Goal: Information Seeking & Learning: Find specific fact

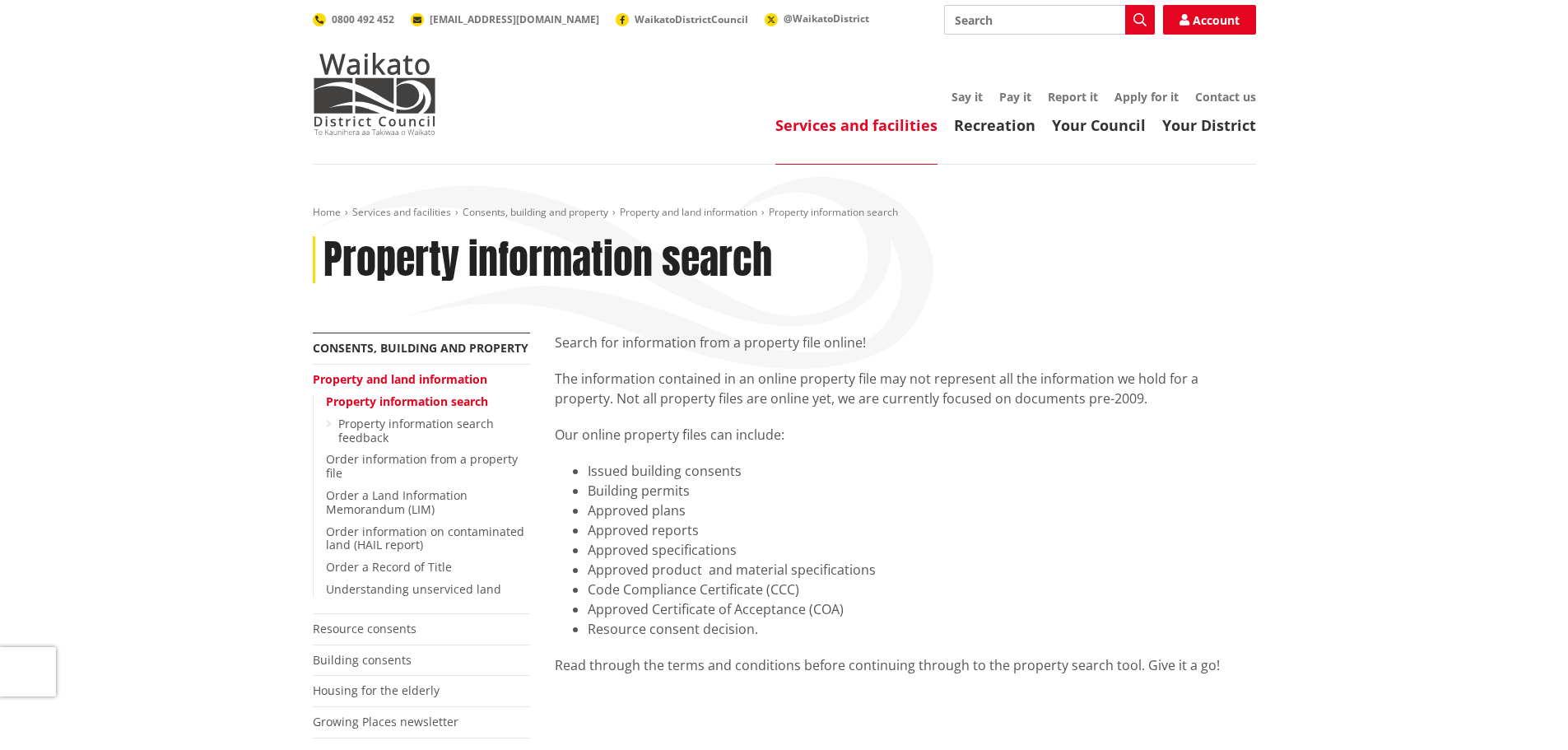
click at [378, 377] on link "Property and land information" at bounding box center [400, 379] width 174 height 16
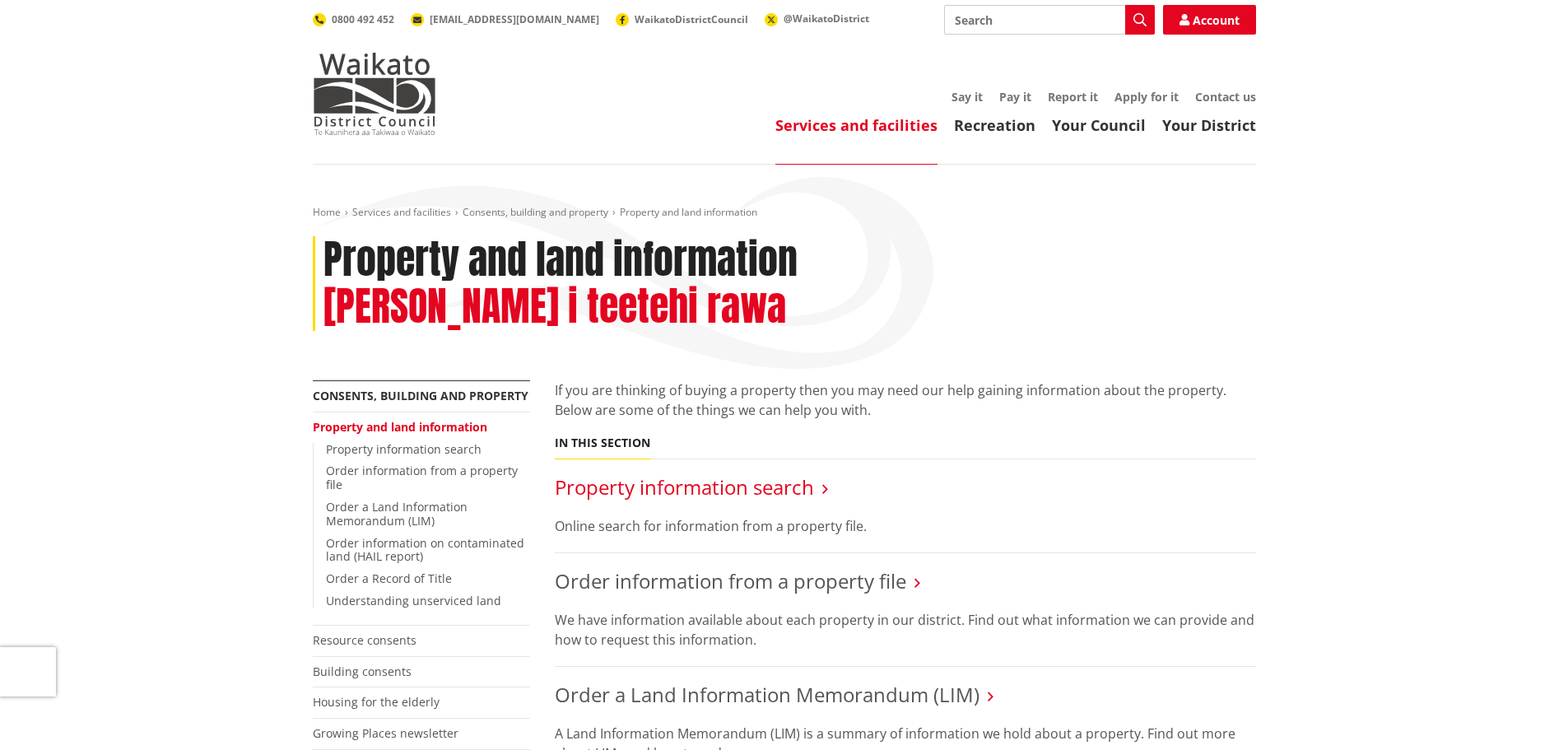
click at [683, 474] on link "Property information search" at bounding box center [685, 487] width 259 height 28
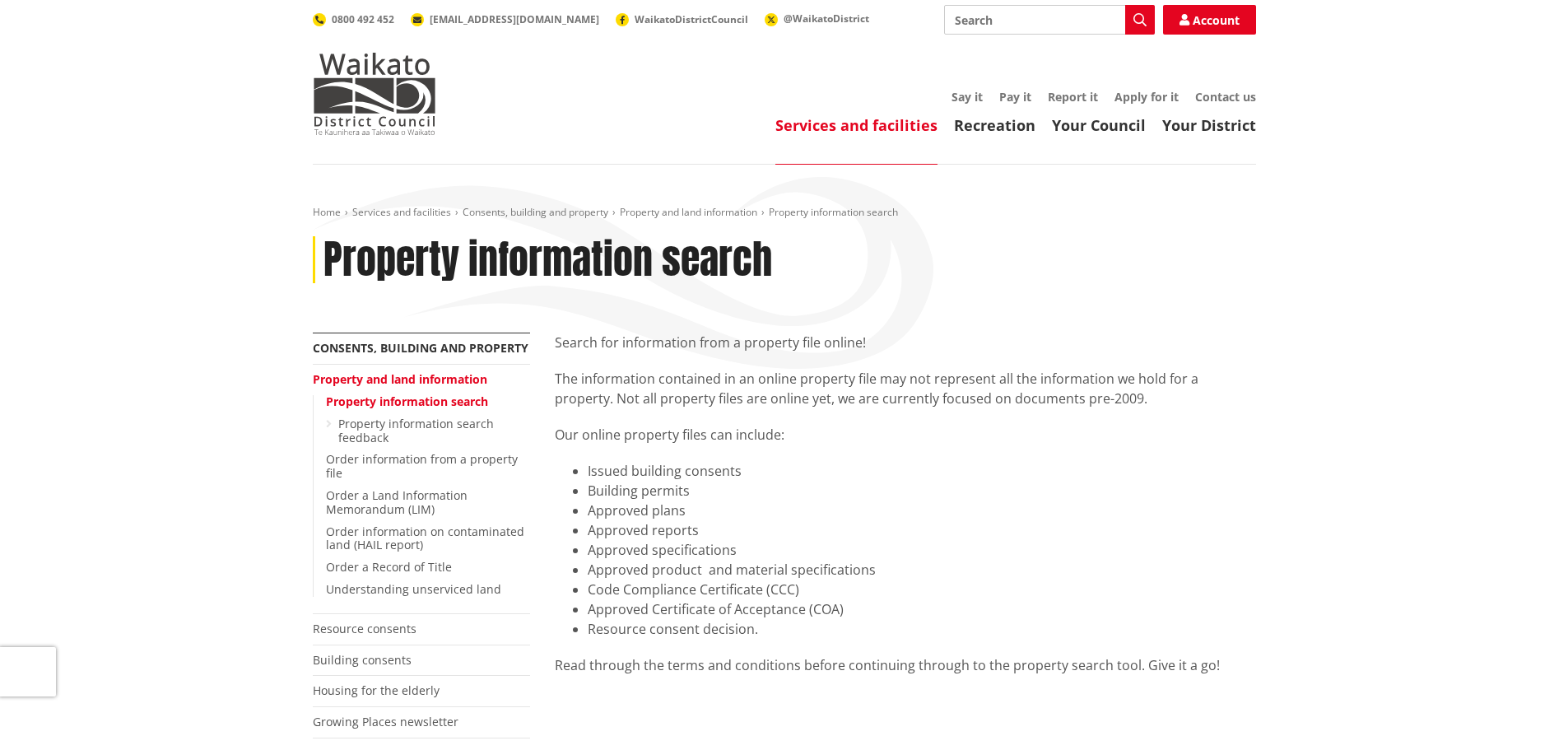
click at [997, 17] on input "Search" at bounding box center [1049, 20] width 211 height 29
click at [1146, 22] on icon "button" at bounding box center [1140, 20] width 13 height 13
click at [989, 22] on input "Search" at bounding box center [1049, 20] width 211 height 29
type input "107 Rangitahi Road"
click at [1185, 28] on link "Account" at bounding box center [1209, 20] width 93 height 29
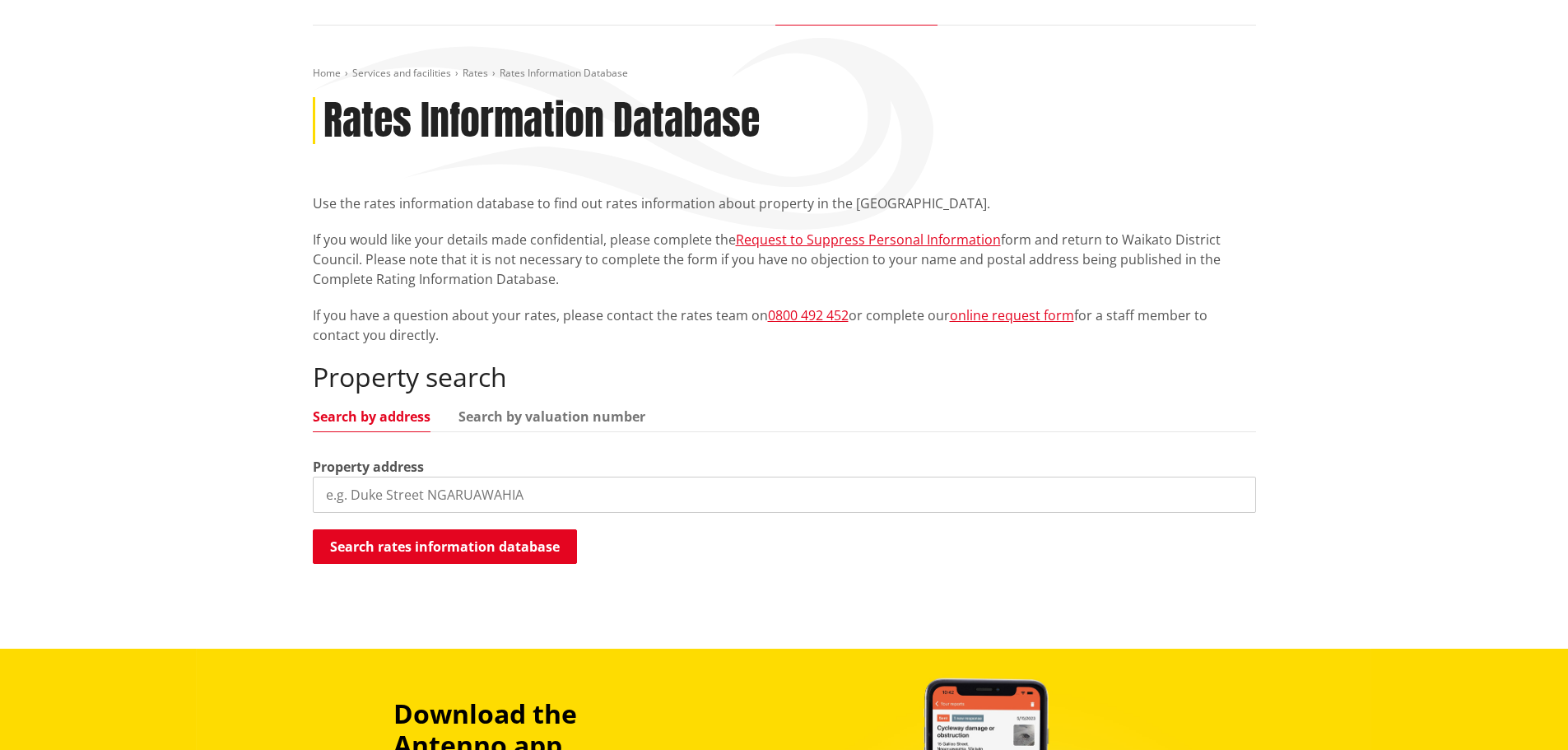
scroll to position [164, 0]
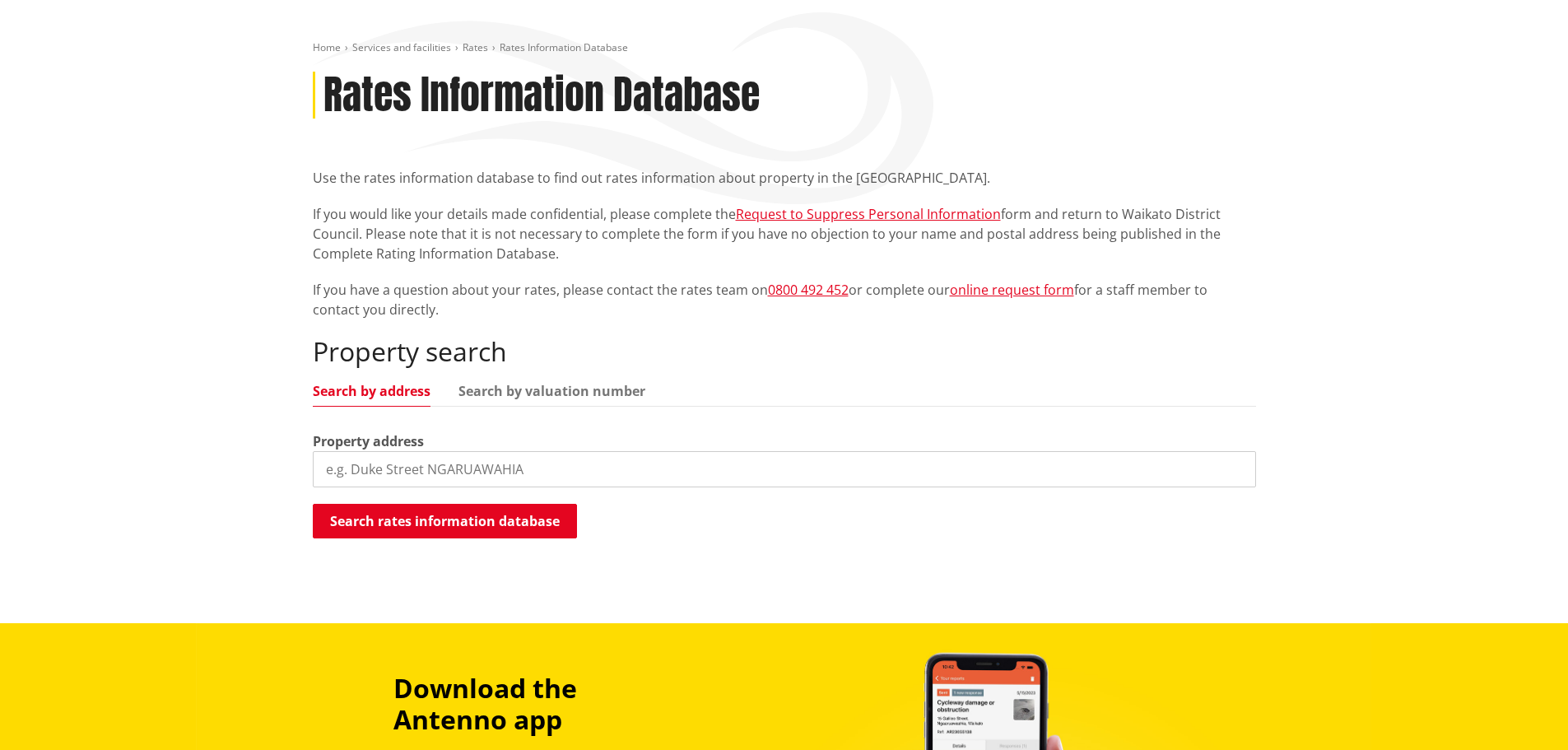
click at [341, 467] on input "search" at bounding box center [784, 469] width 943 height 36
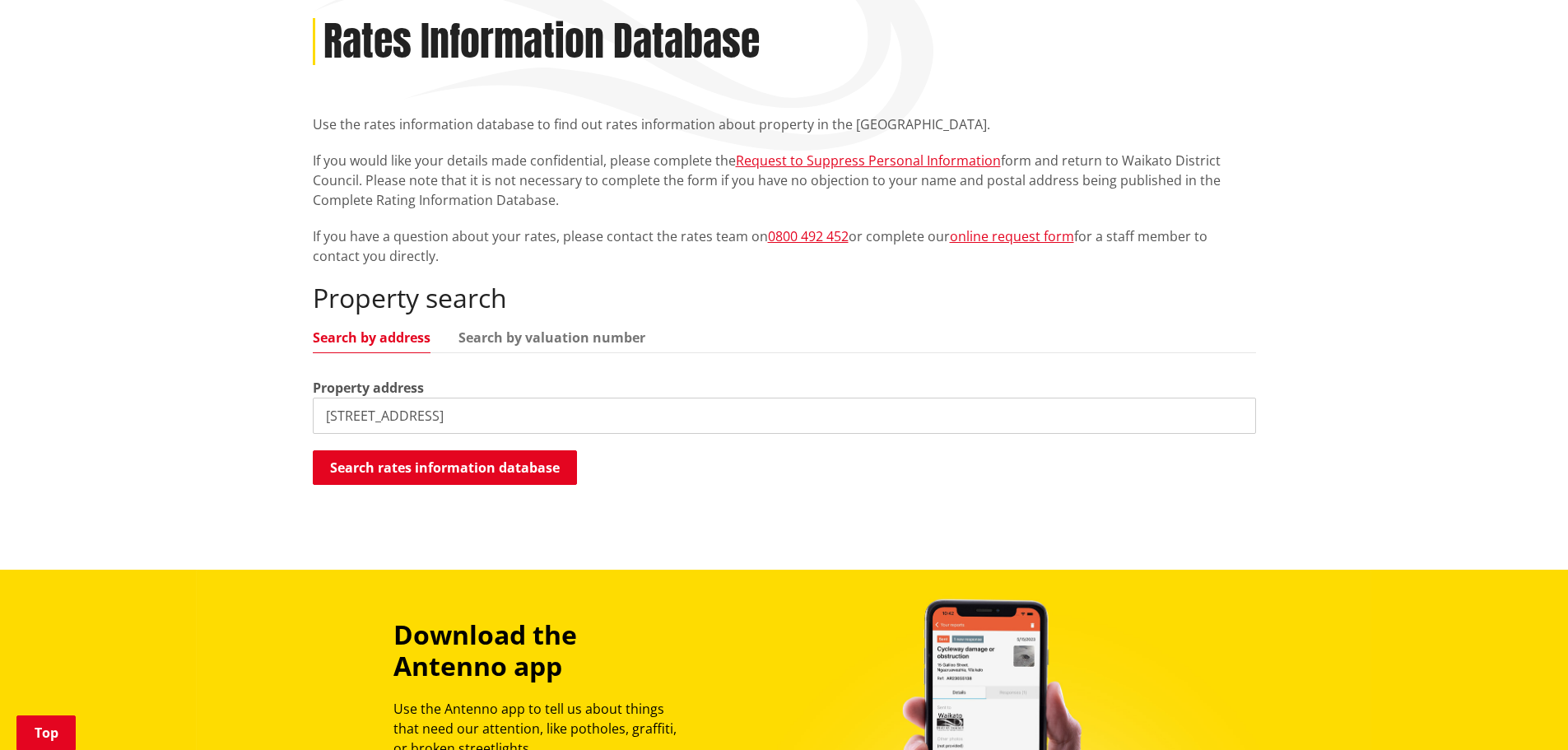
scroll to position [247, 0]
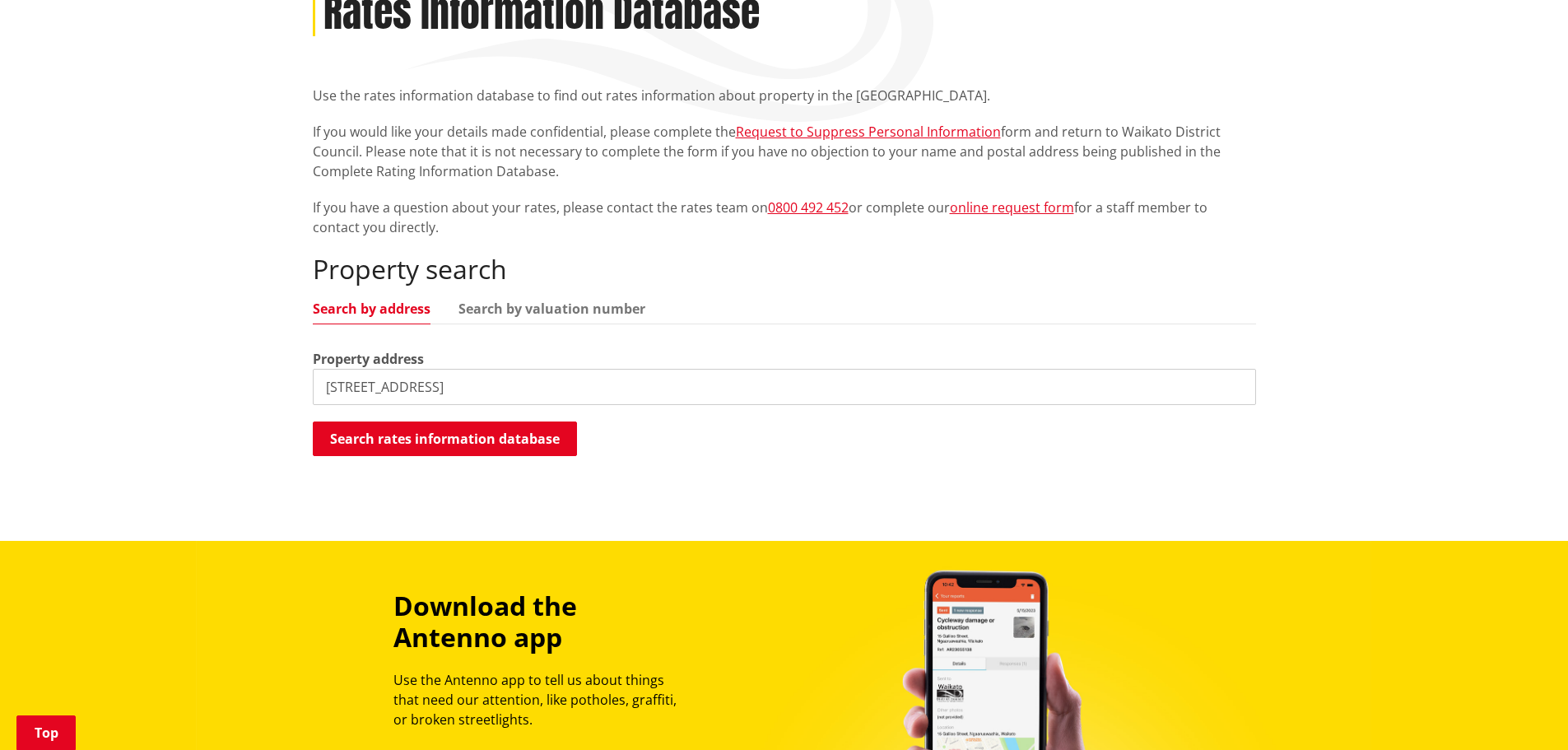
type input "107 Rangitahi Road"
click at [646, 437] on div "Search rates information database Searching..." at bounding box center [784, 440] width 943 height 37
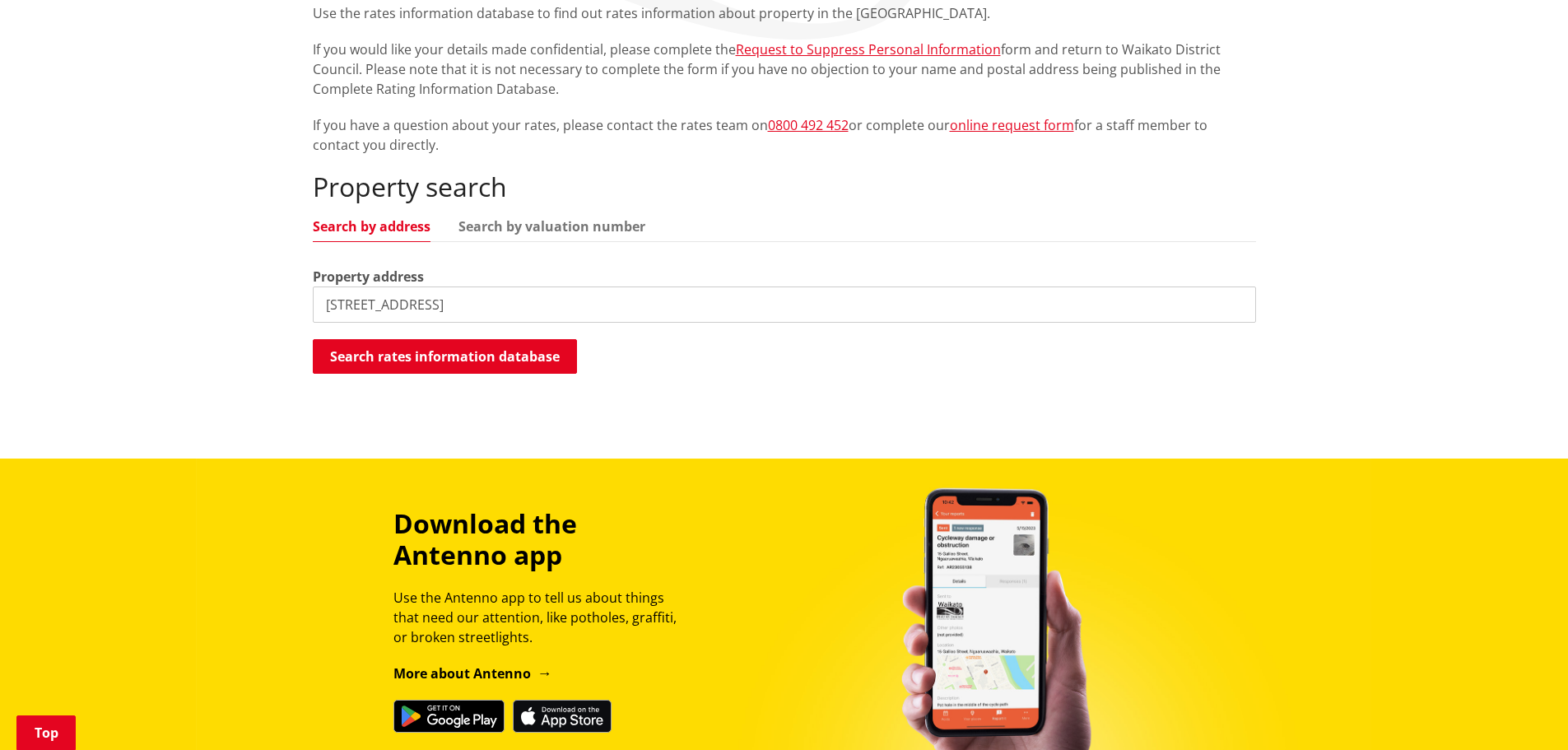
click at [457, 296] on input "107 Rangitahi Road" at bounding box center [784, 304] width 943 height 36
click at [466, 310] on input "107 Rangitahi Road" at bounding box center [784, 304] width 943 height 36
click at [454, 353] on button "Search rates information database" at bounding box center [444, 356] width 264 height 35
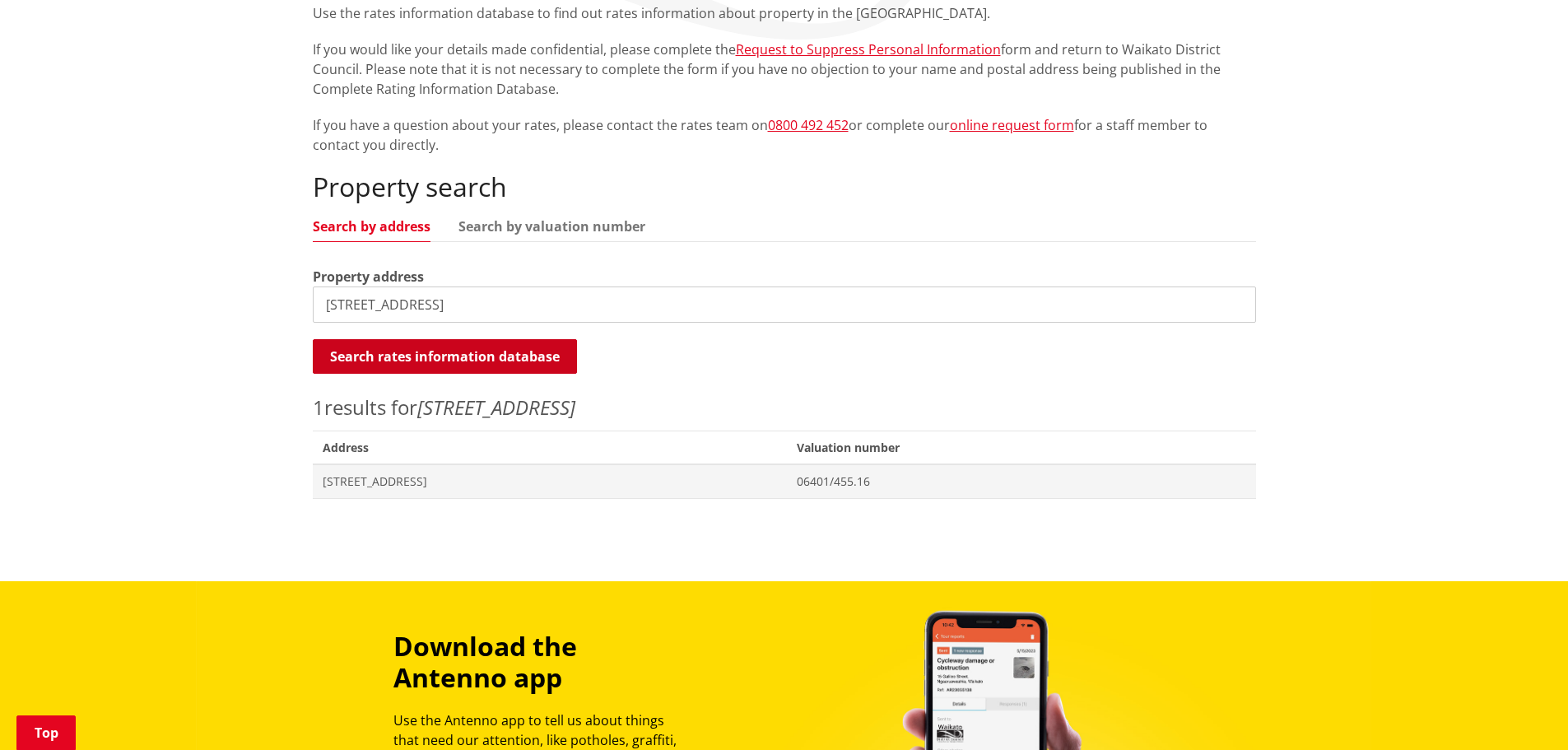
scroll to position [411, 0]
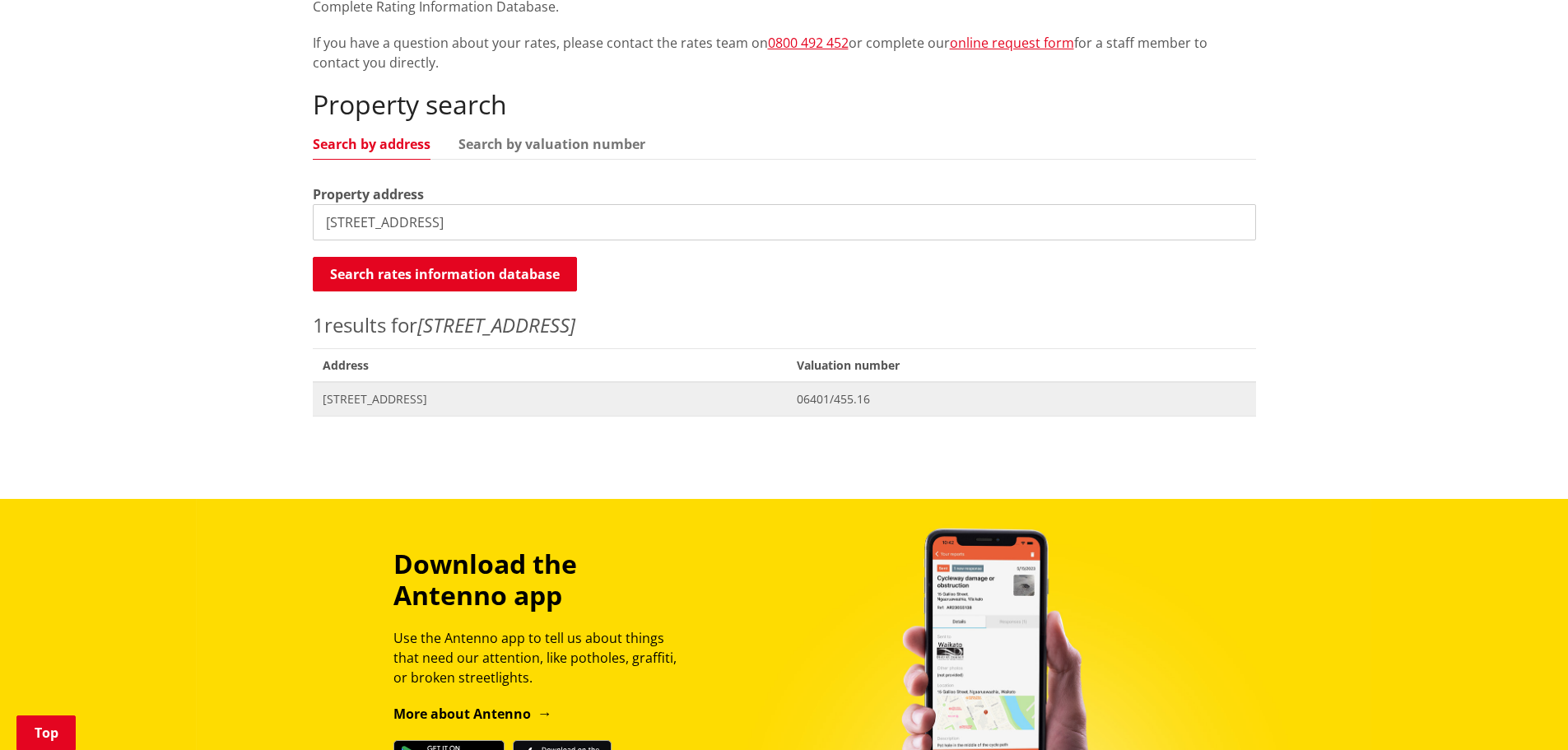
click at [415, 399] on span "107 Rangitahi Road RAGLAN" at bounding box center [550, 399] width 455 height 17
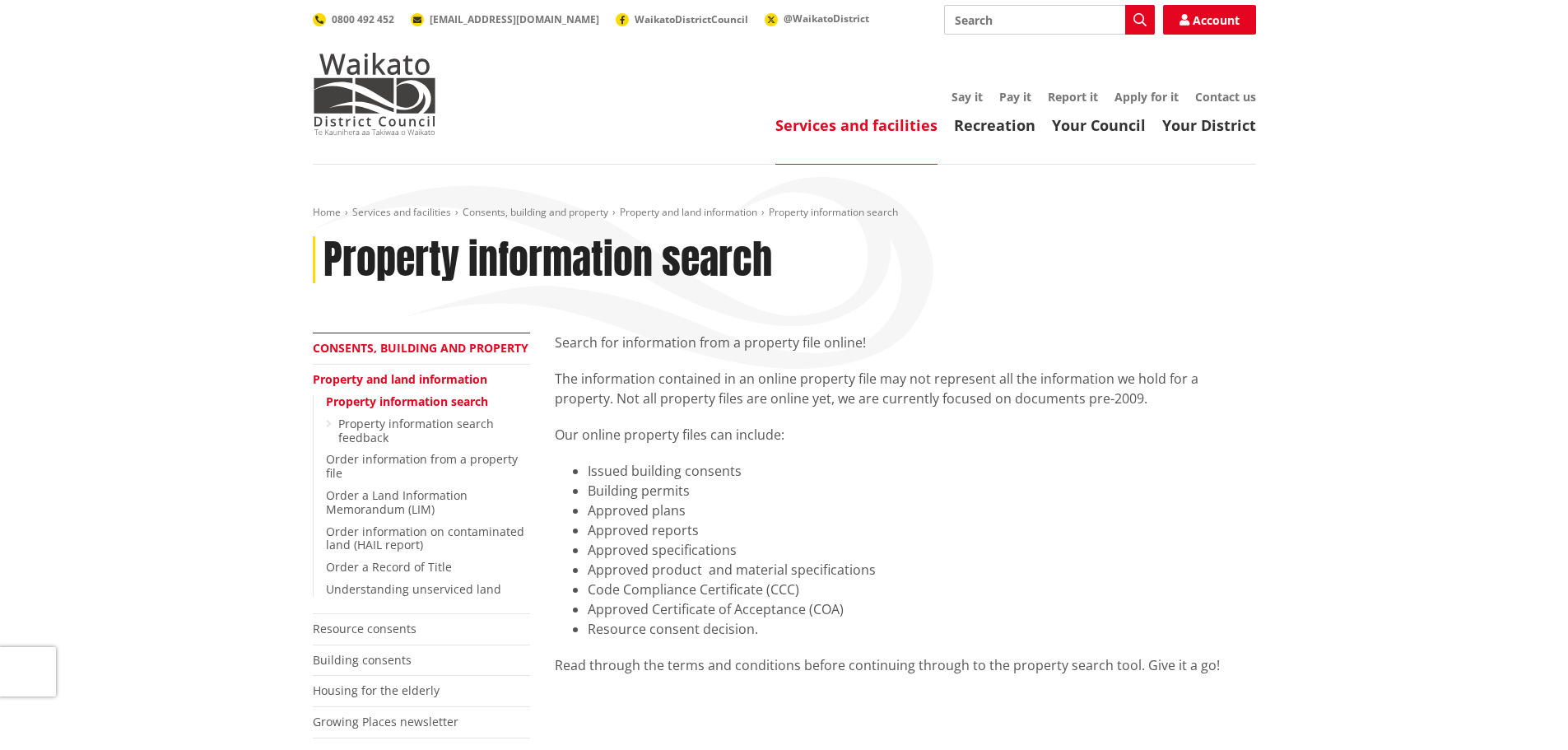
click at [423, 347] on link "Consents, building and property" at bounding box center [420, 348] width 216 height 16
click at [342, 377] on link "Property and land information" at bounding box center [400, 379] width 174 height 16
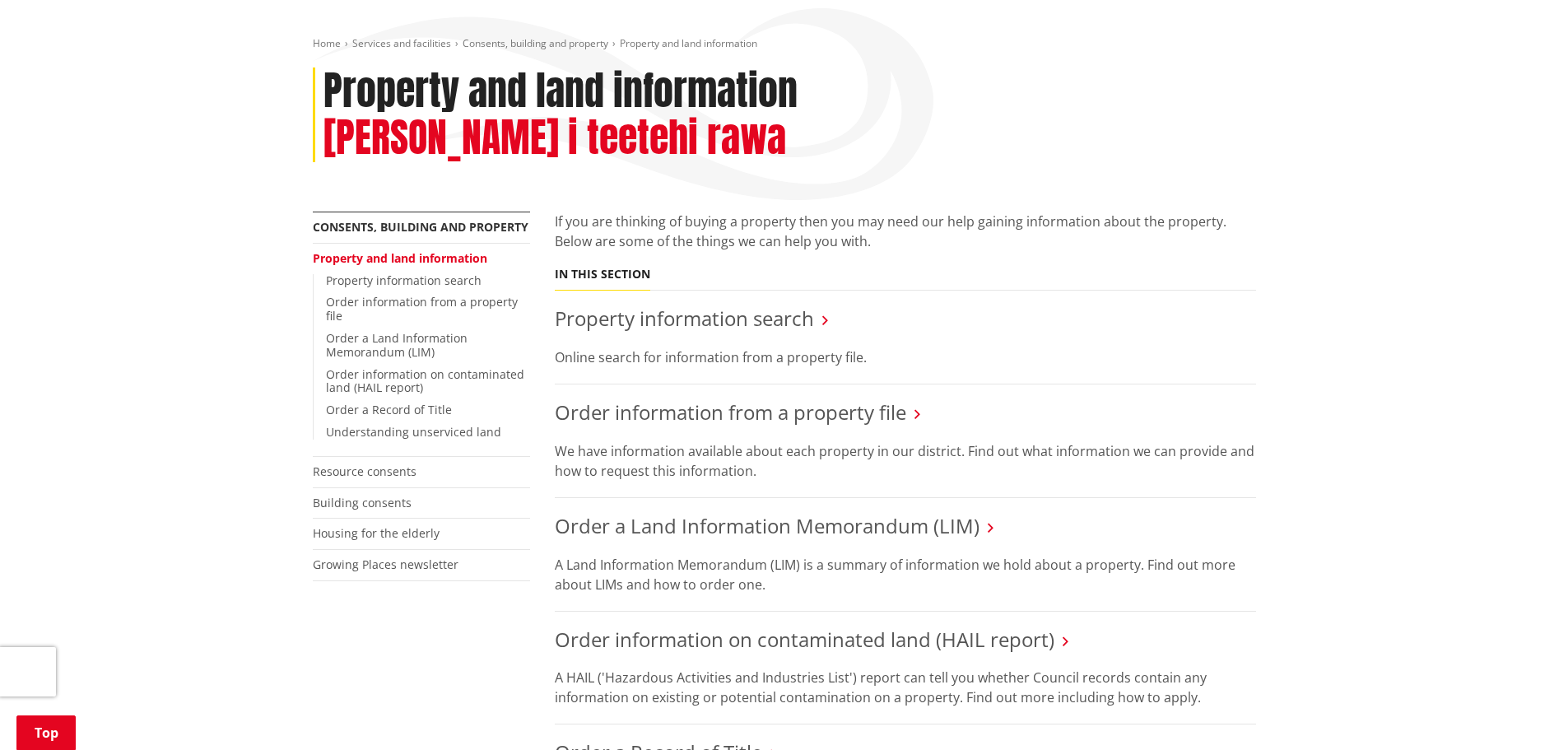
scroll to position [164, 0]
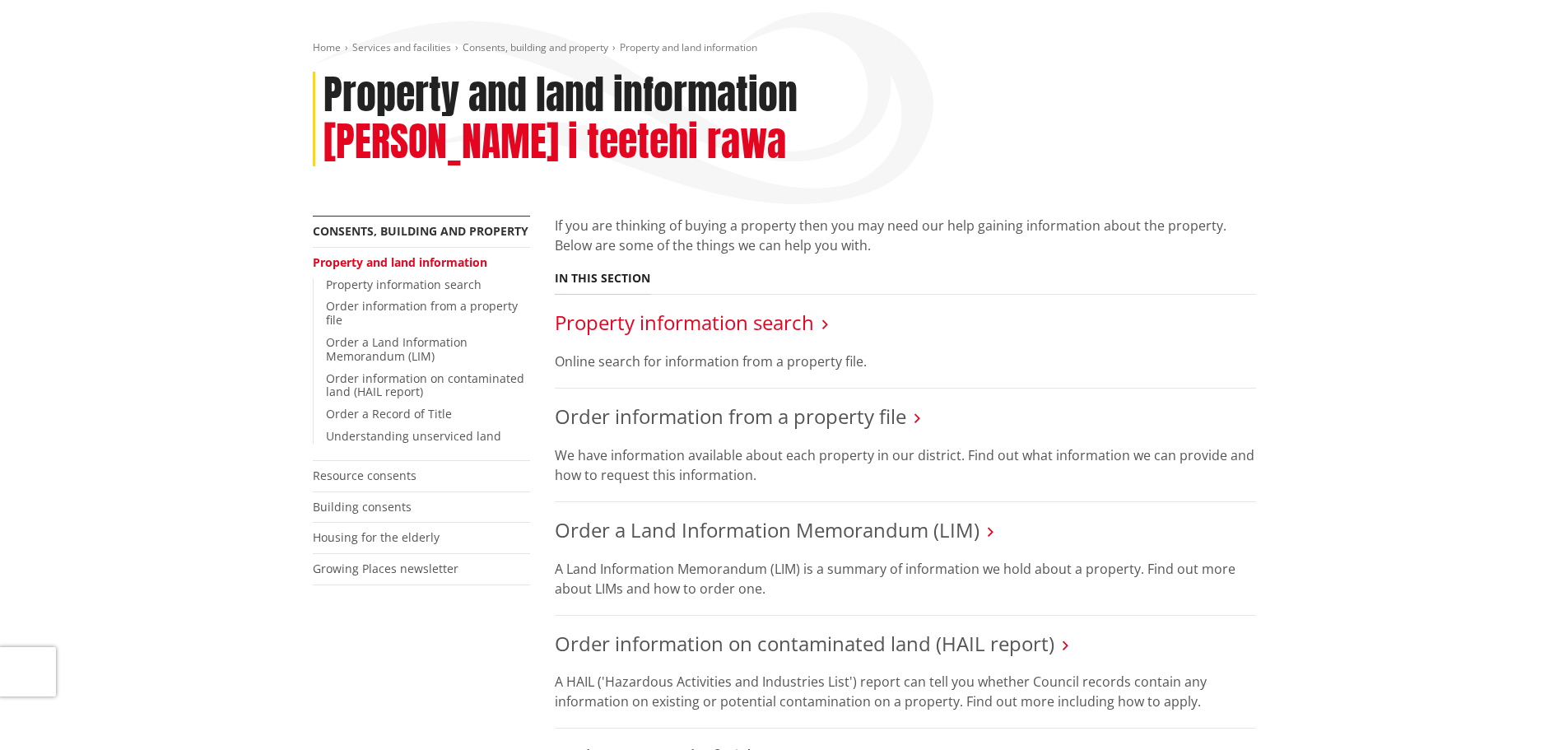
click at [602, 308] on link "Property information search" at bounding box center [685, 322] width 259 height 28
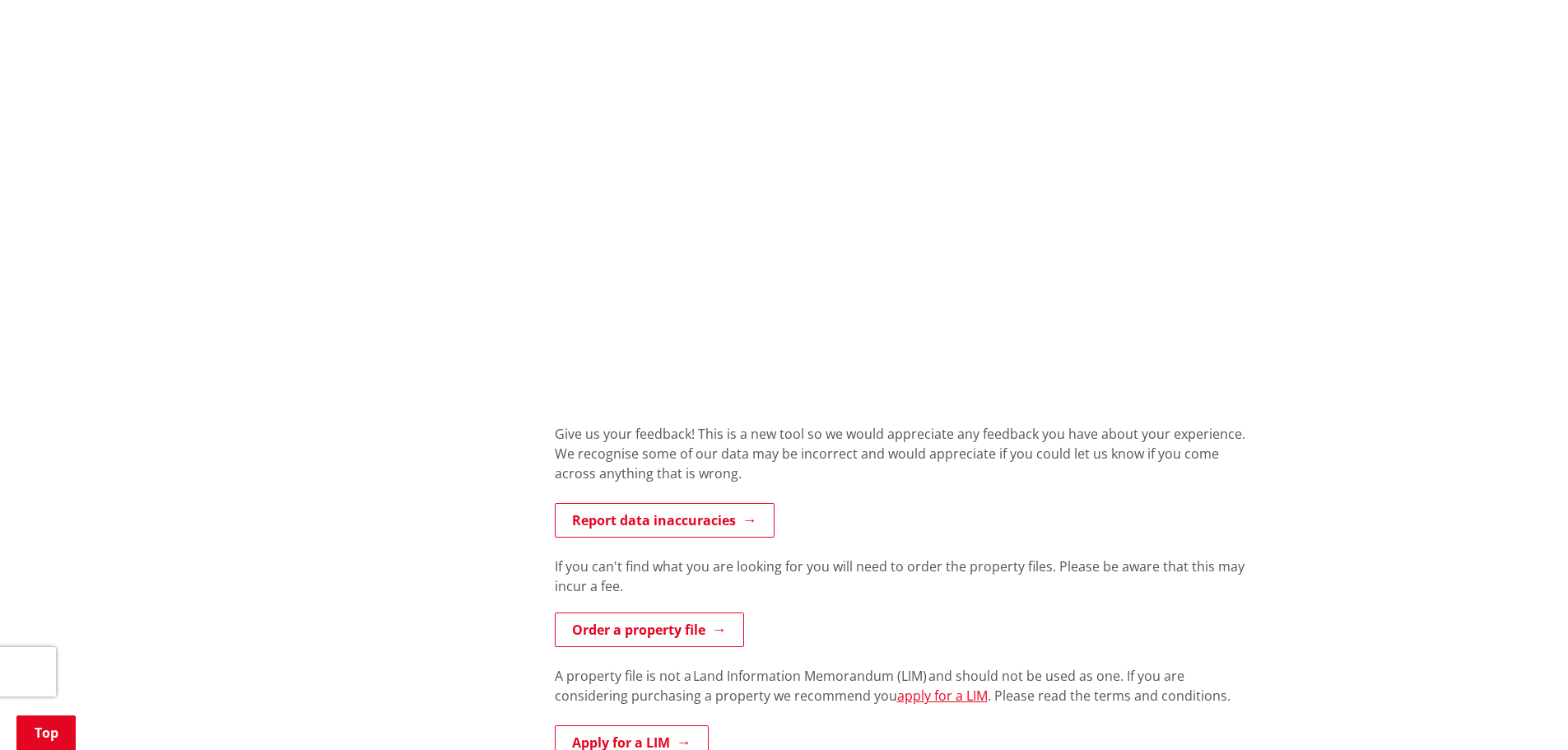
scroll to position [1153, 0]
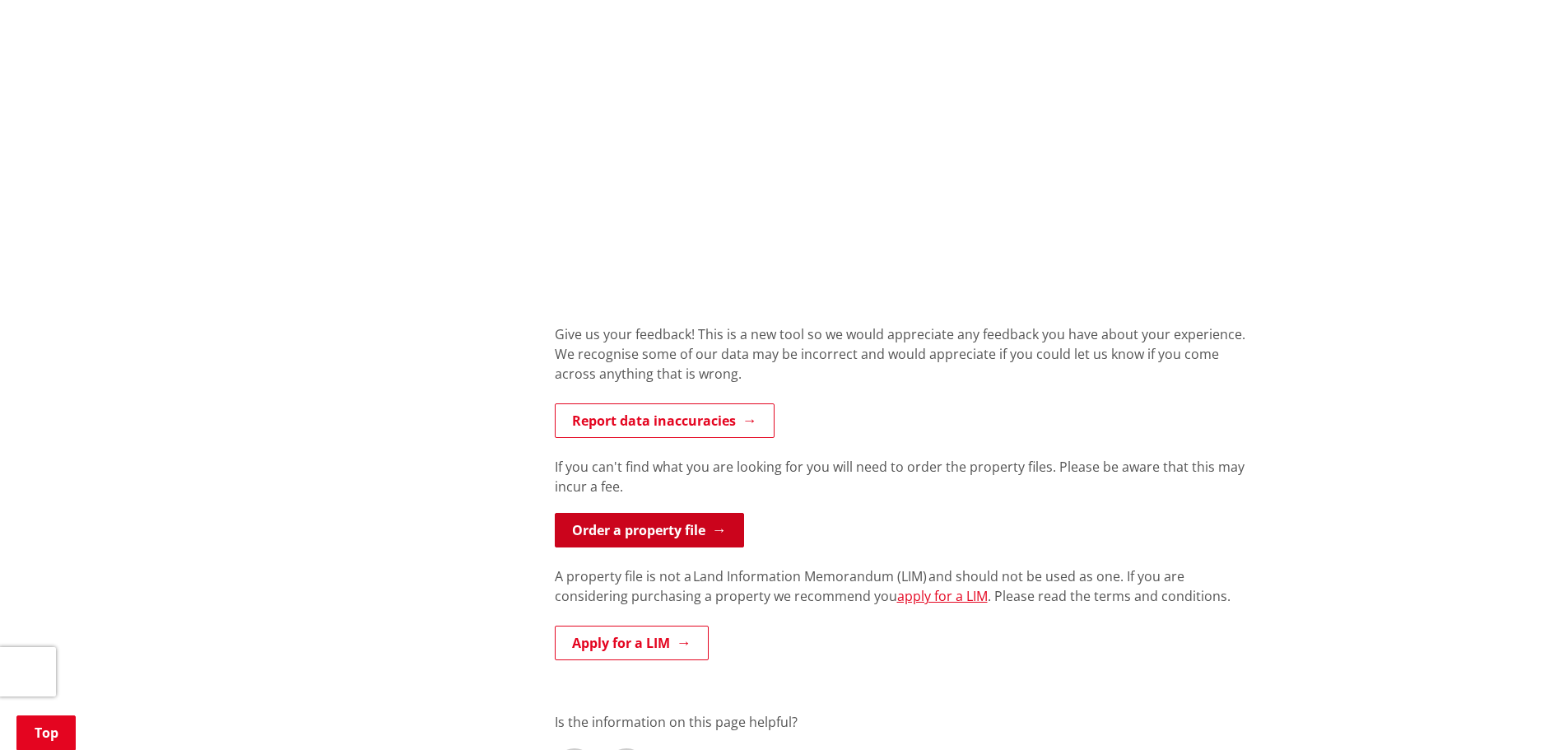
click at [614, 523] on link "Order a property file" at bounding box center [649, 530] width 189 height 35
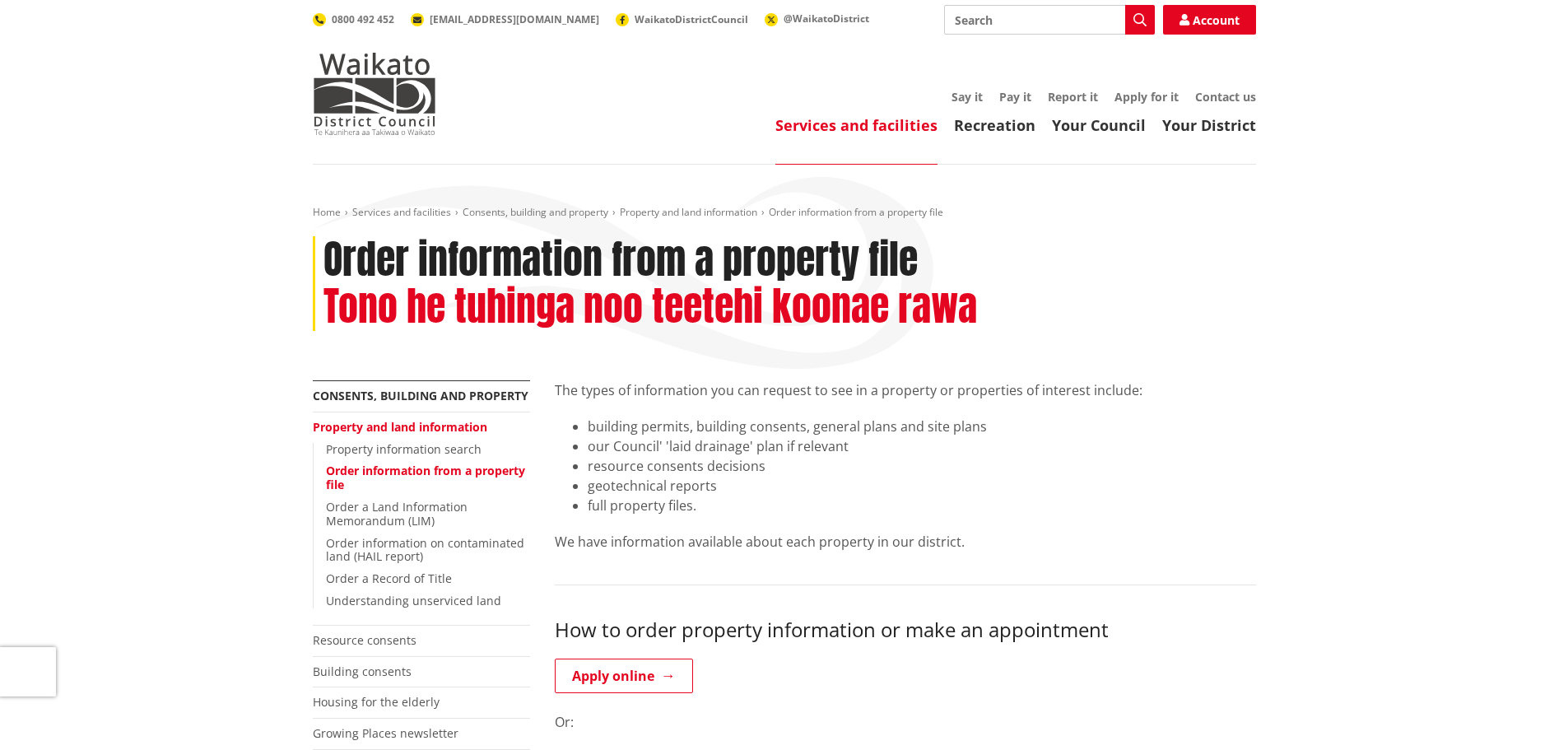
click at [490, 517] on li "Order a Land Information Memorandum (LIM)" at bounding box center [428, 515] width 204 height 28
click at [428, 454] on link "Property information search" at bounding box center [403, 450] width 155 height 16
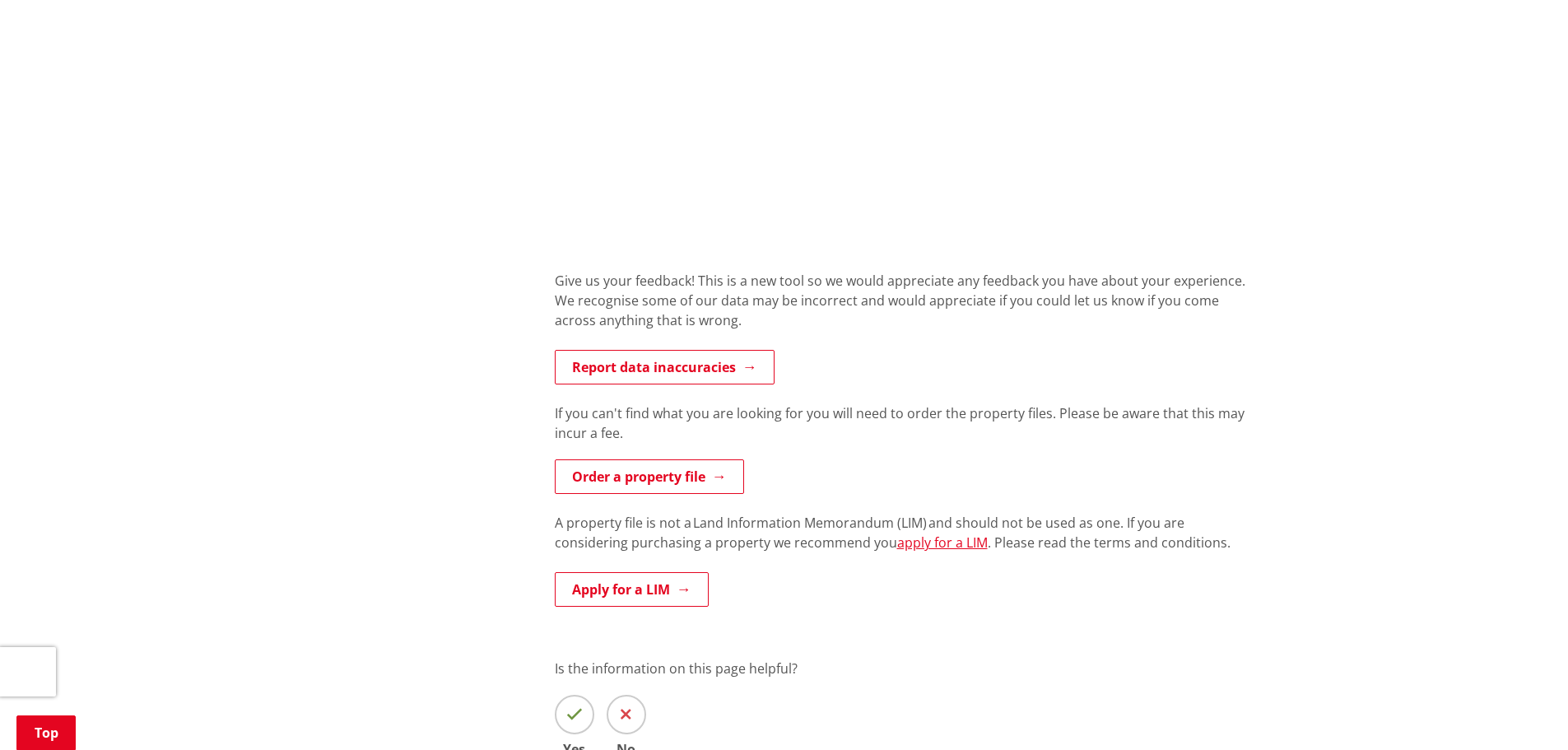
scroll to position [1235, 0]
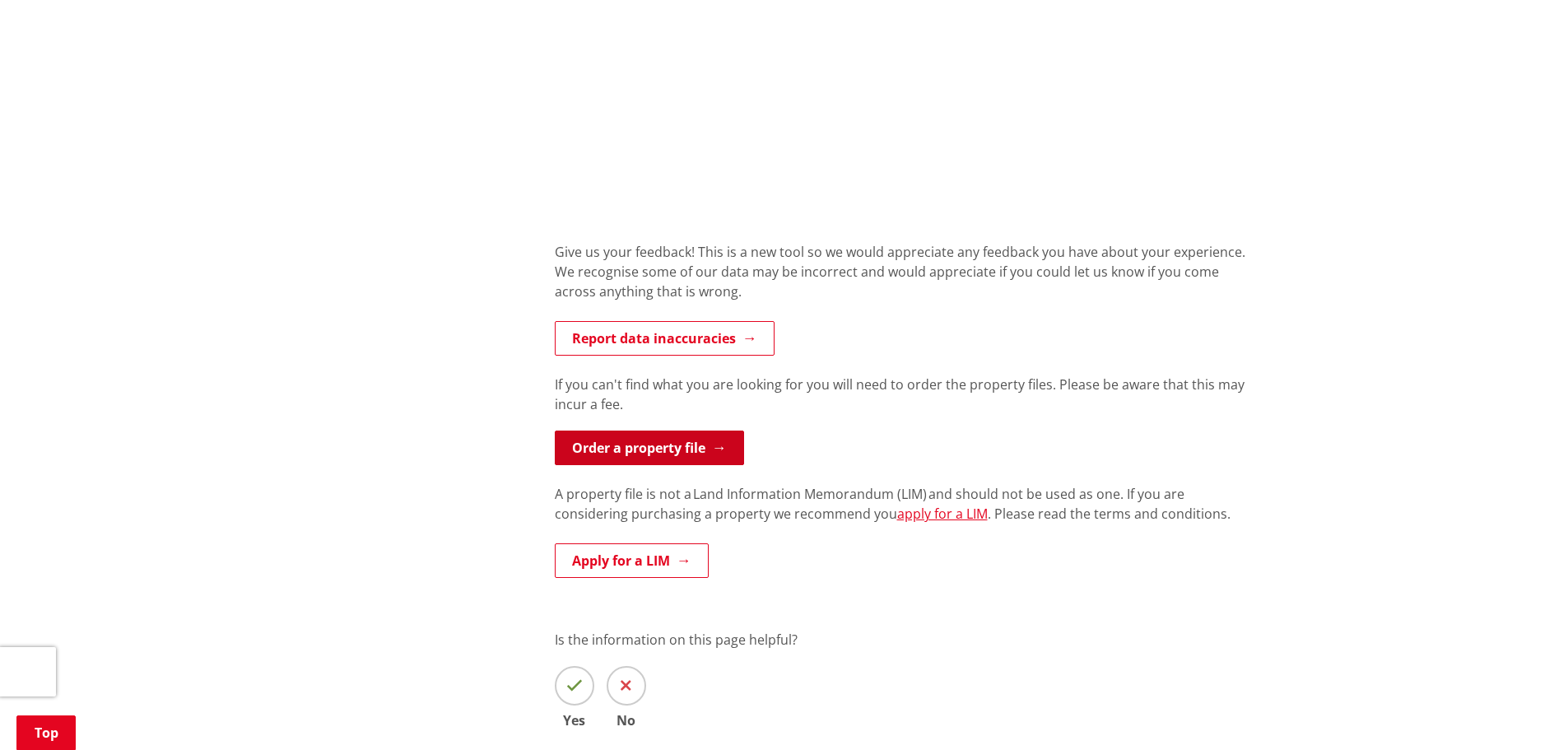
click at [620, 449] on link "Order a property file" at bounding box center [649, 448] width 189 height 35
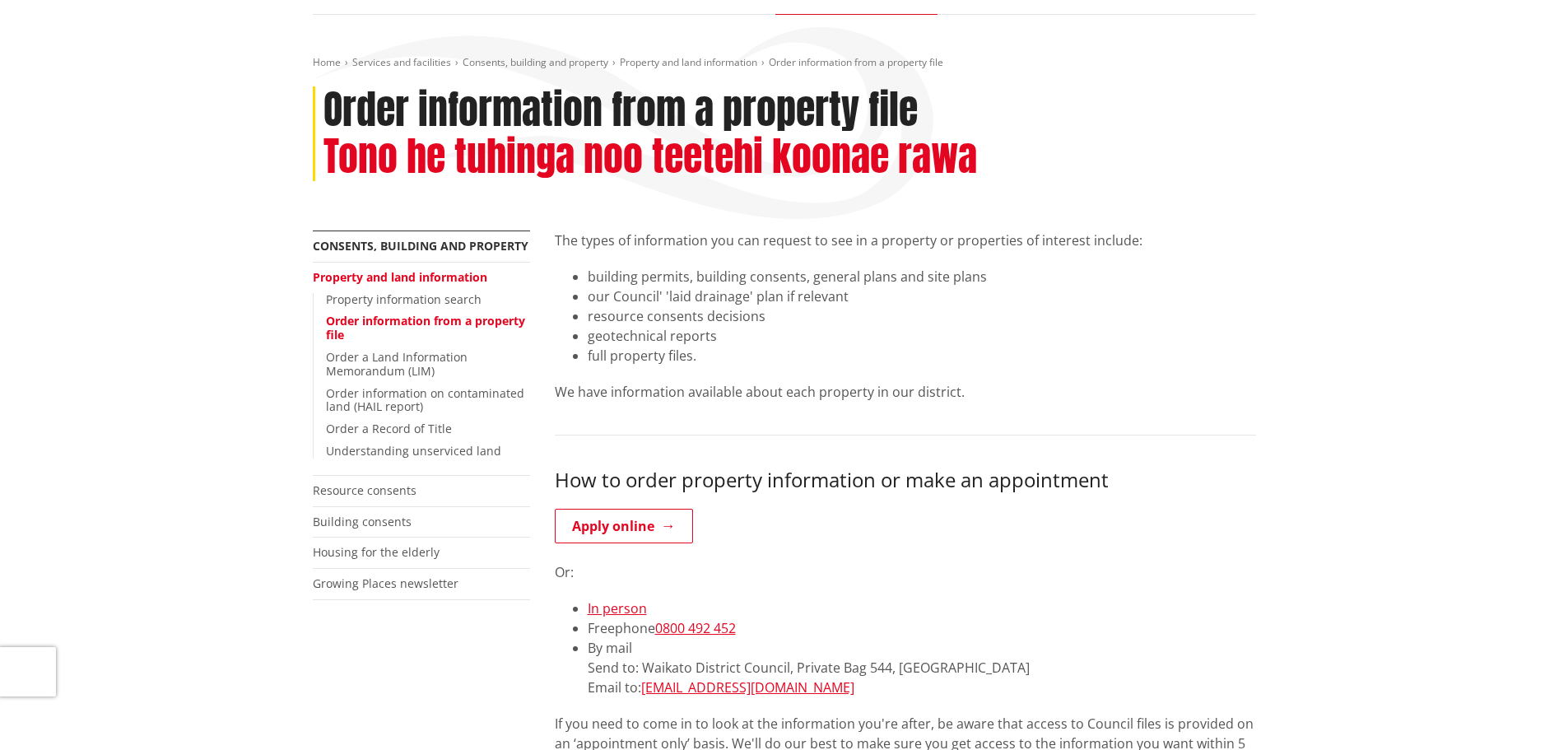
scroll to position [164, 0]
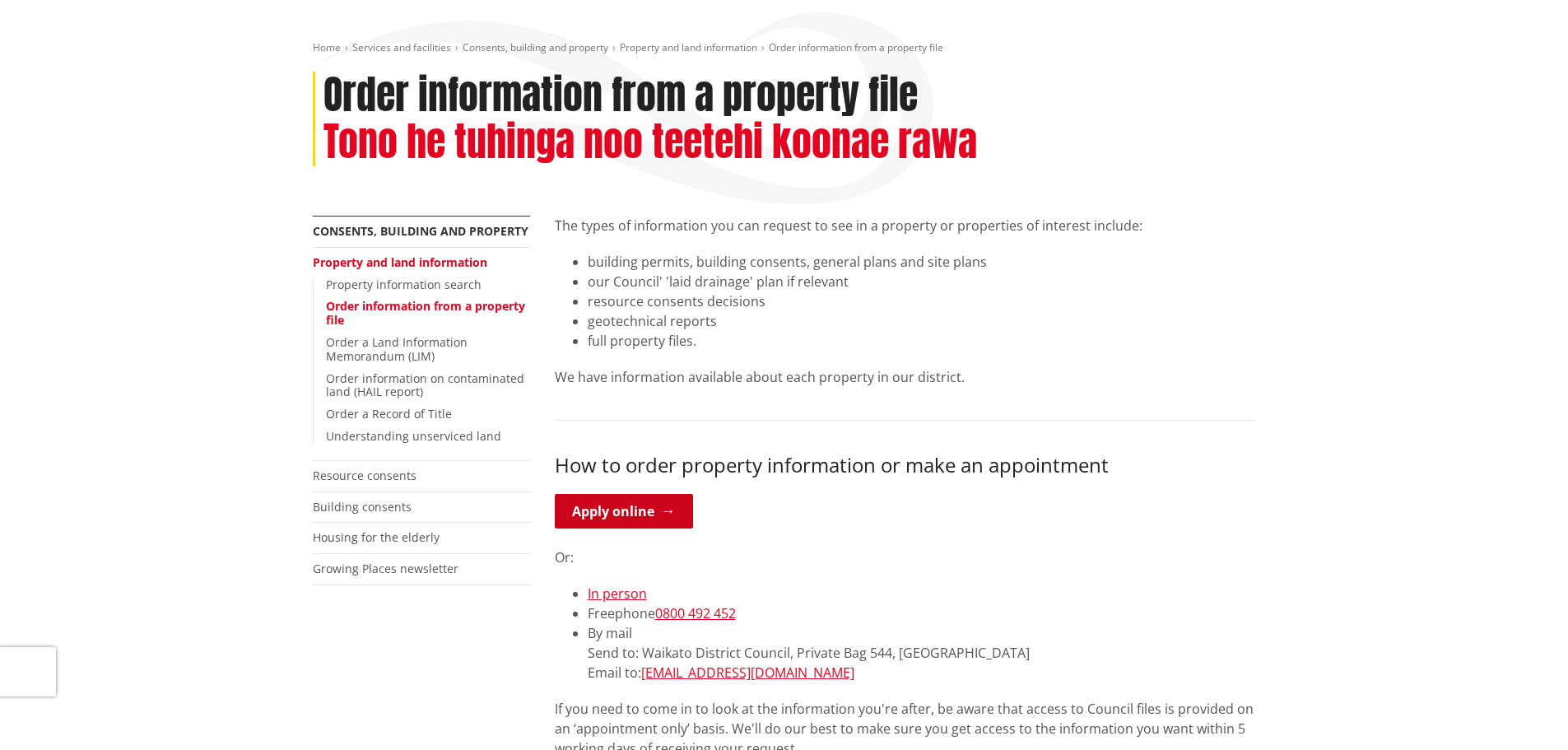
click at [612, 511] on link "Apply online" at bounding box center [625, 511] width 139 height 35
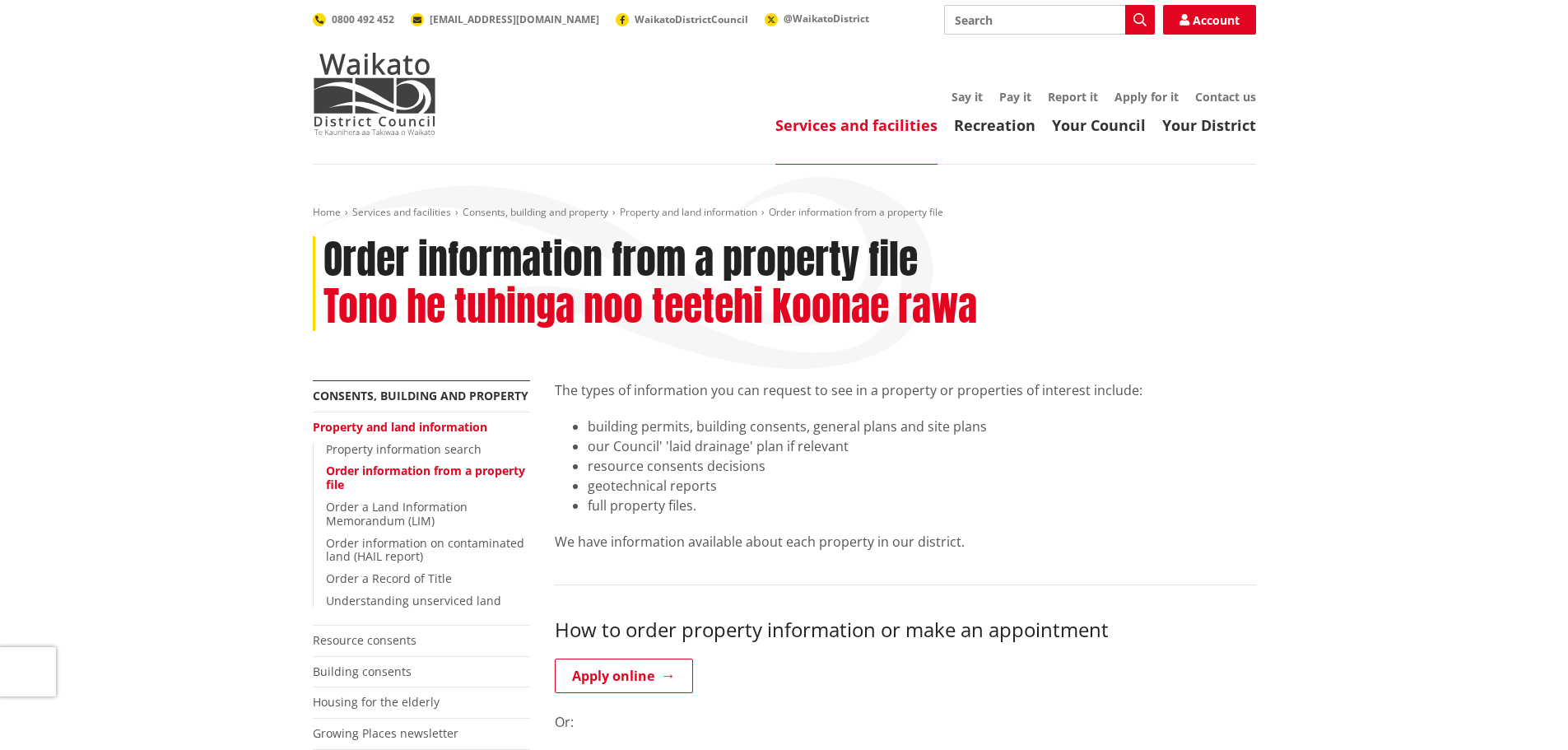
scroll to position [164, 0]
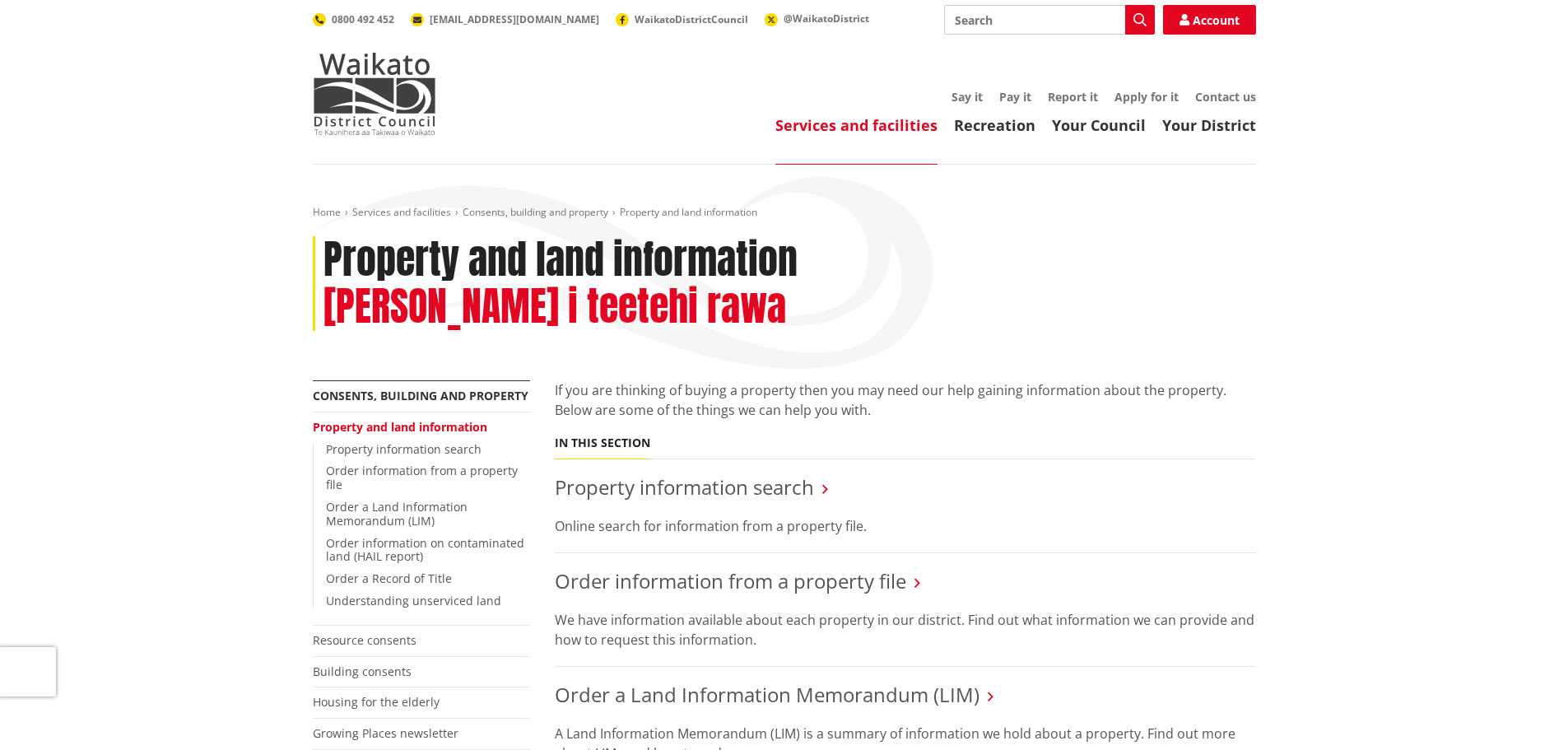
scroll to position [164, 0]
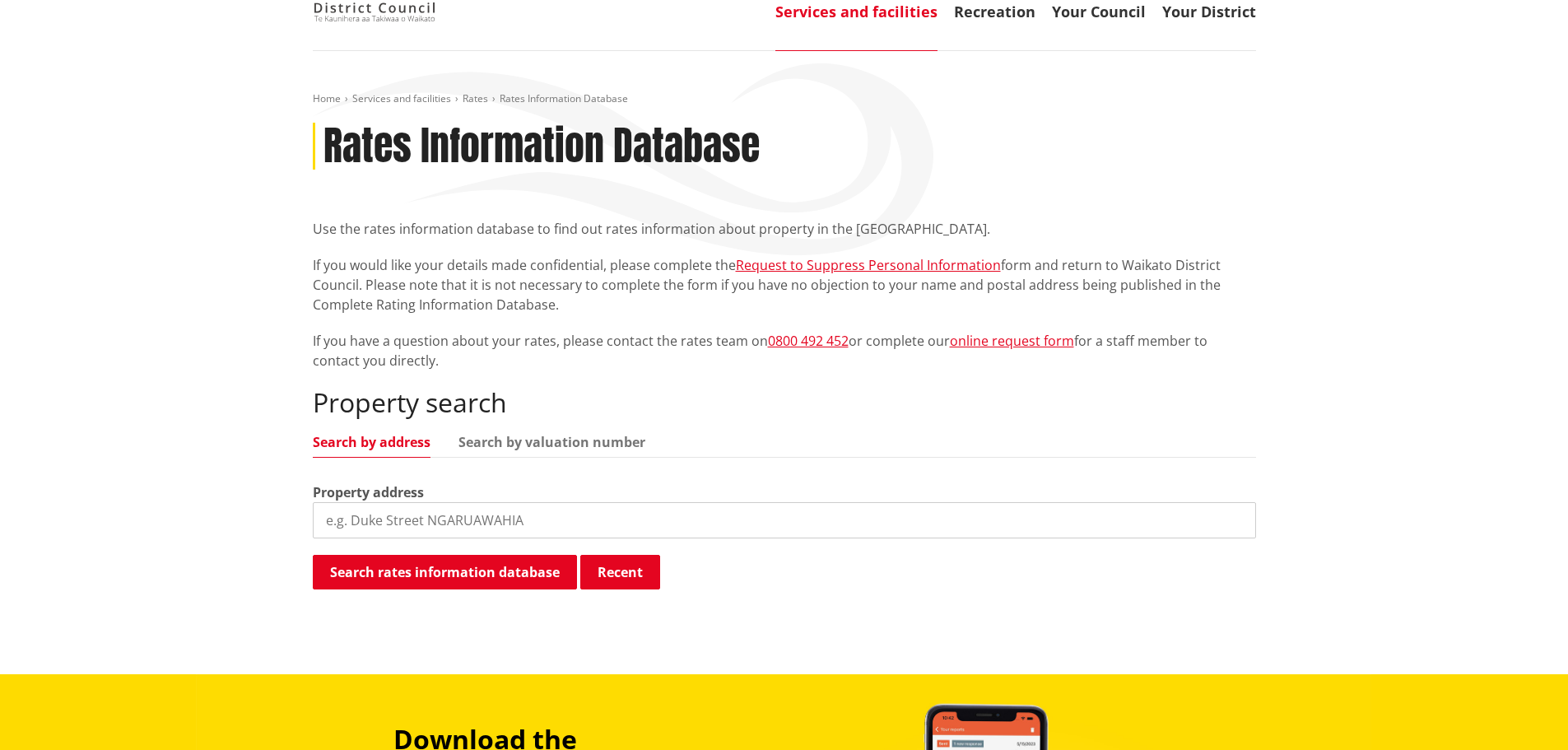
scroll to position [164, 0]
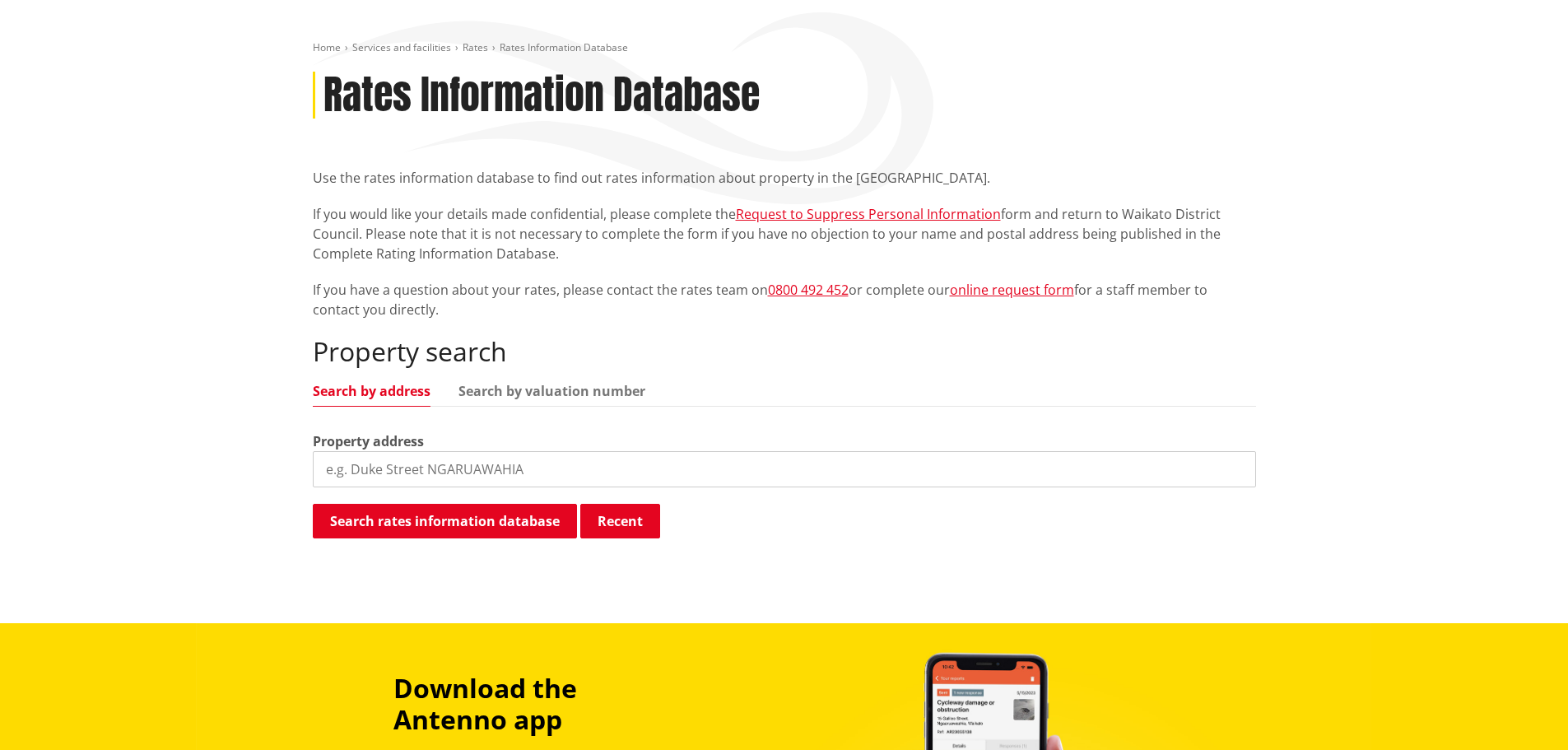
click at [330, 453] on input "search" at bounding box center [784, 469] width 943 height 36
type input "107 Rangitahi road"
click at [386, 521] on button "Search rates information database" at bounding box center [444, 521] width 264 height 35
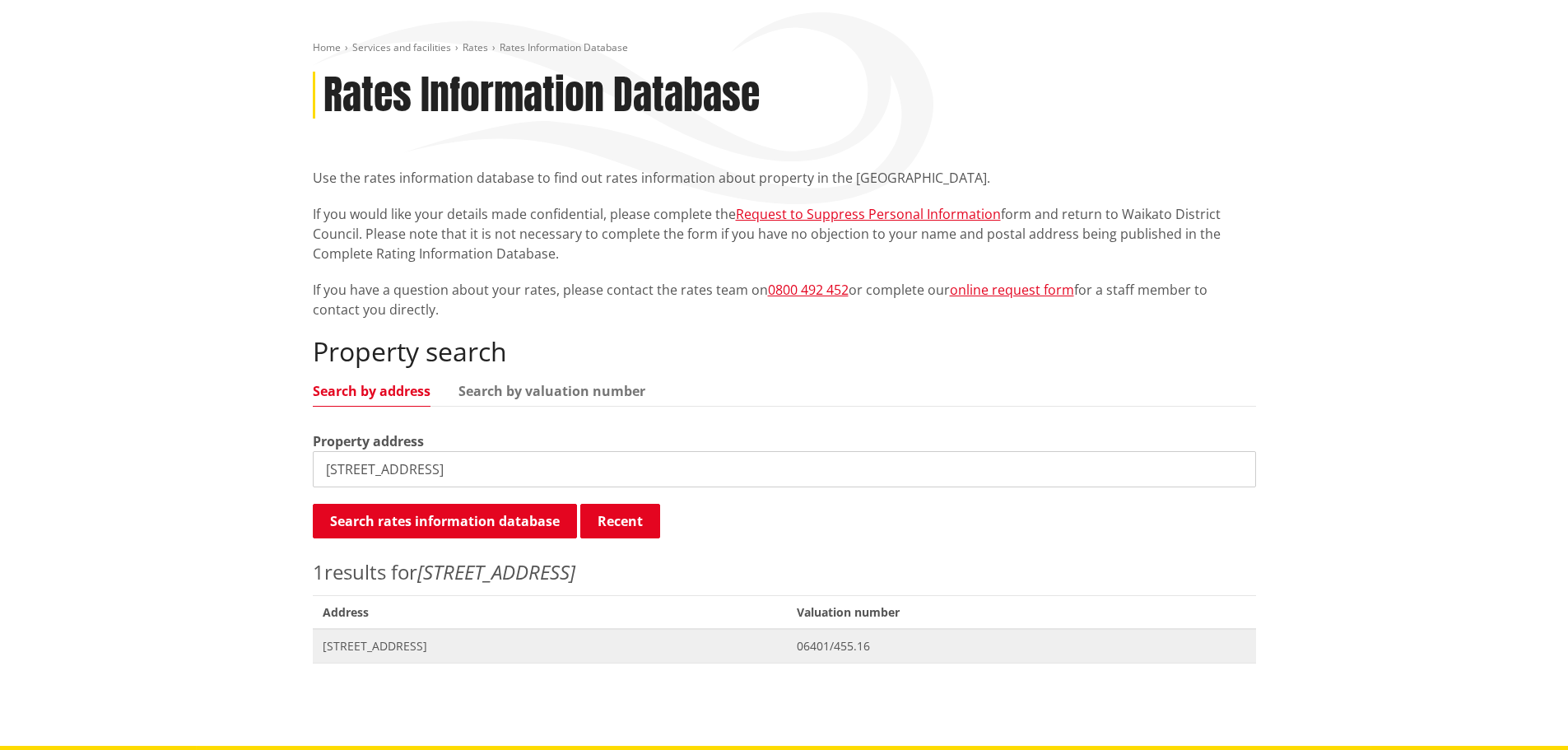
click at [380, 650] on span "[STREET_ADDRESS]" at bounding box center [550, 646] width 455 height 17
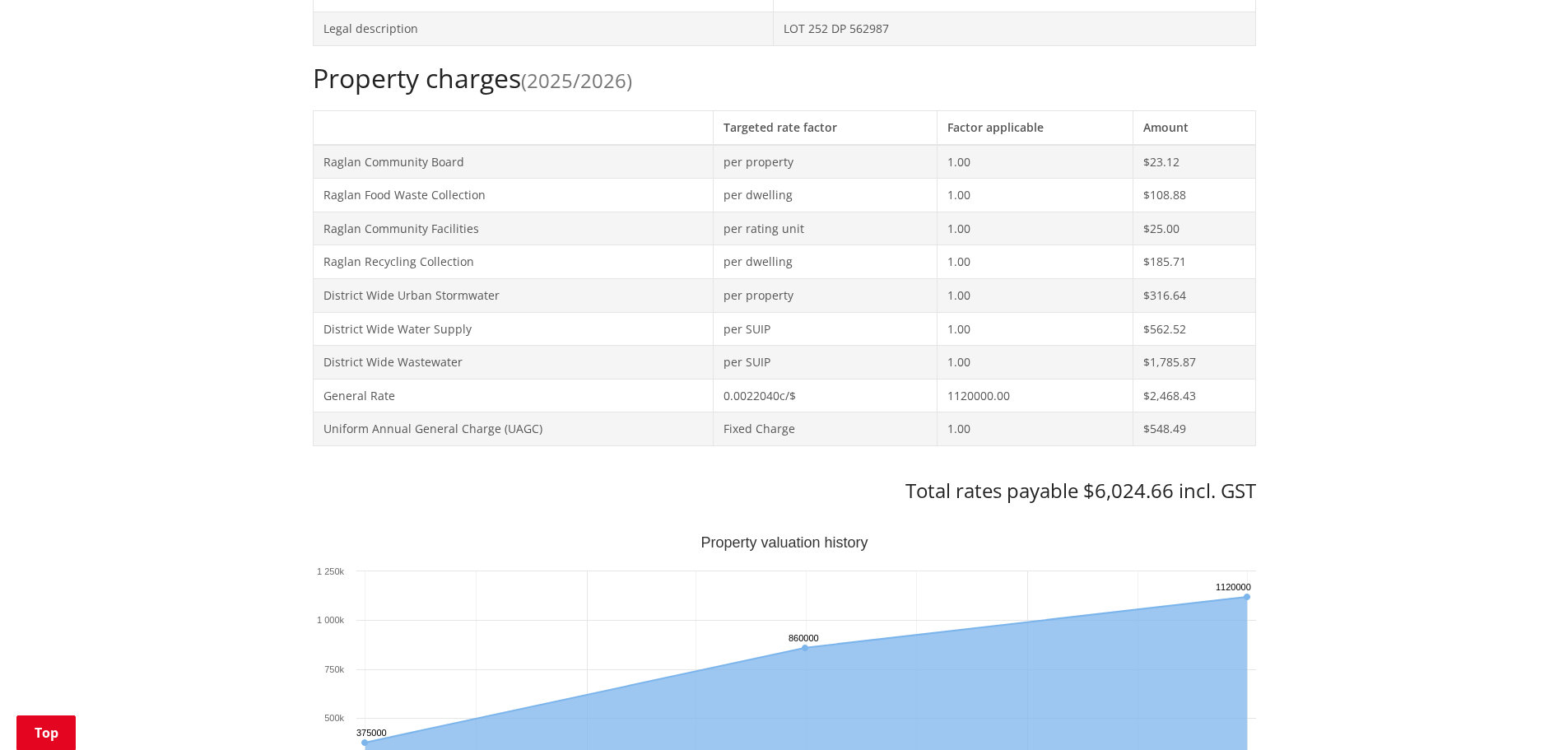
scroll to position [658, 0]
click at [746, 549] on text "Property valuation history" at bounding box center [784, 541] width 167 height 17
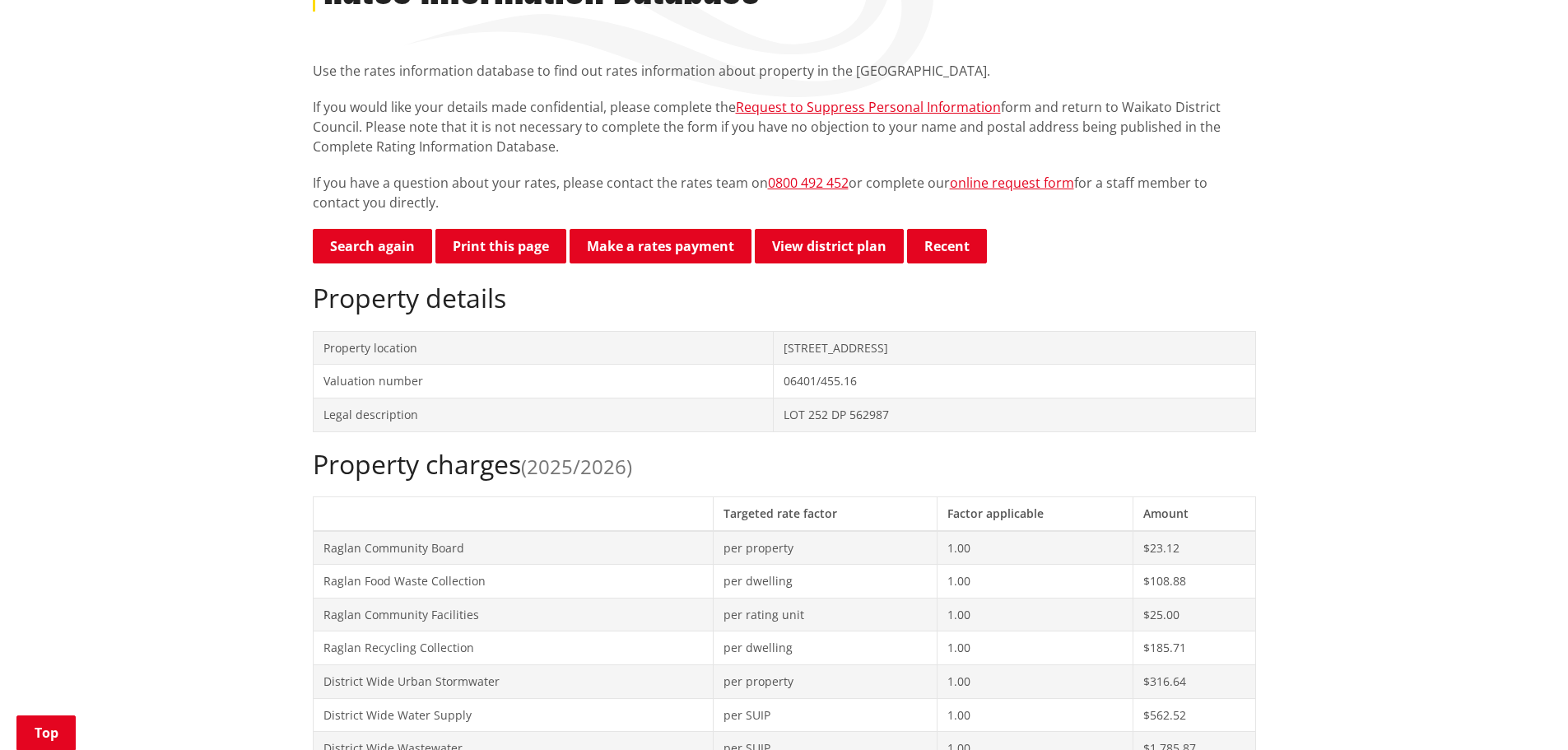
scroll to position [247, 0]
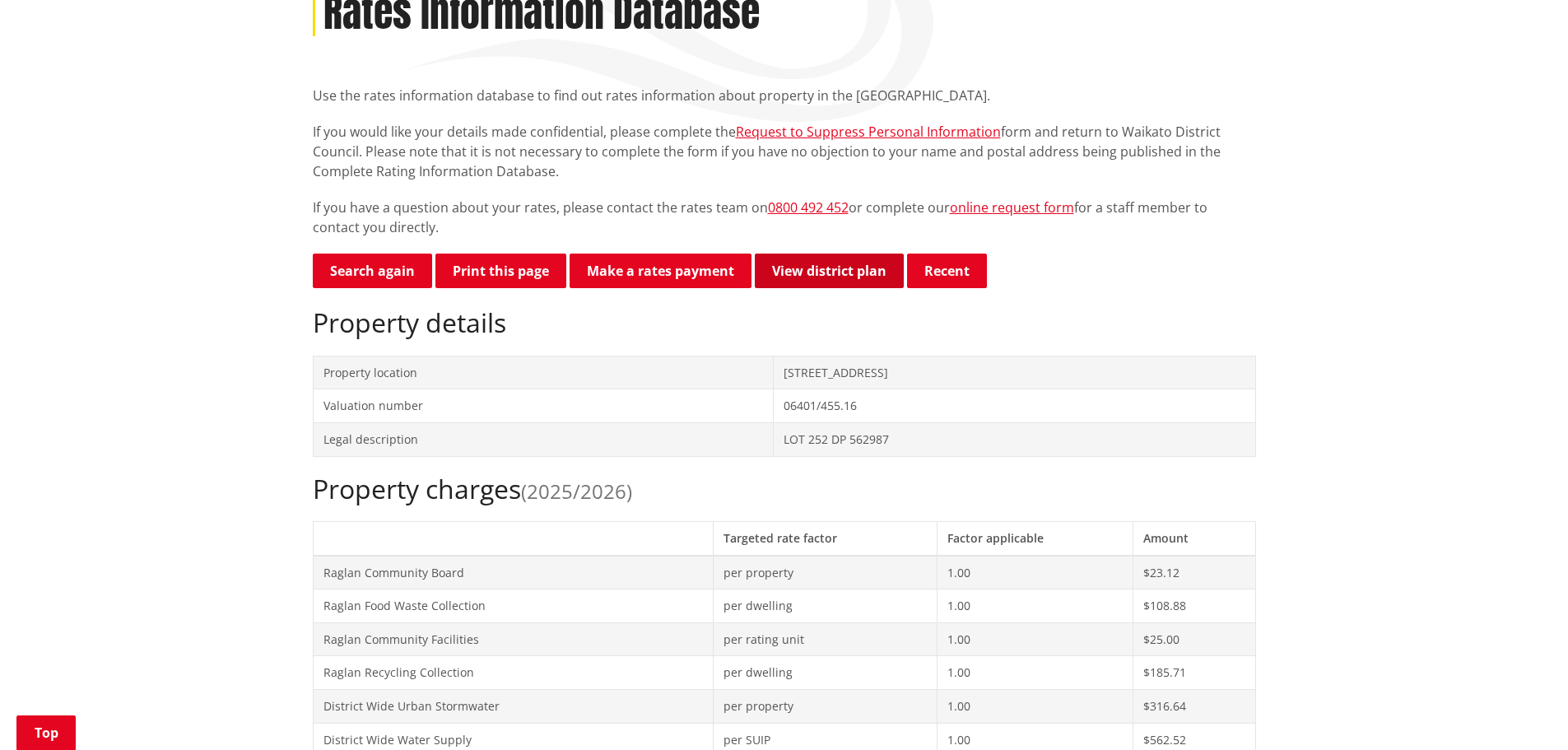
click at [838, 278] on link "View district plan" at bounding box center [830, 270] width 149 height 35
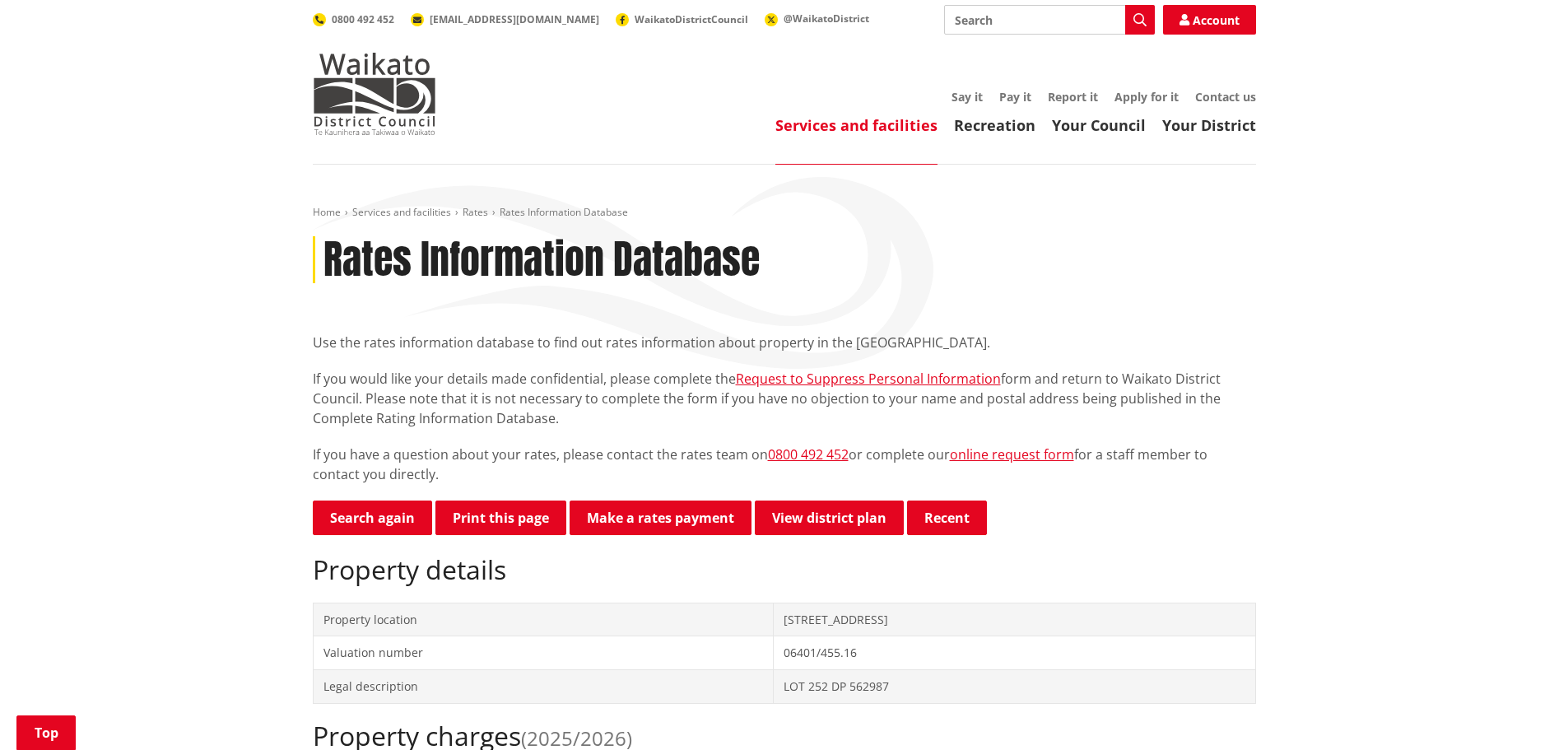
scroll to position [247, 0]
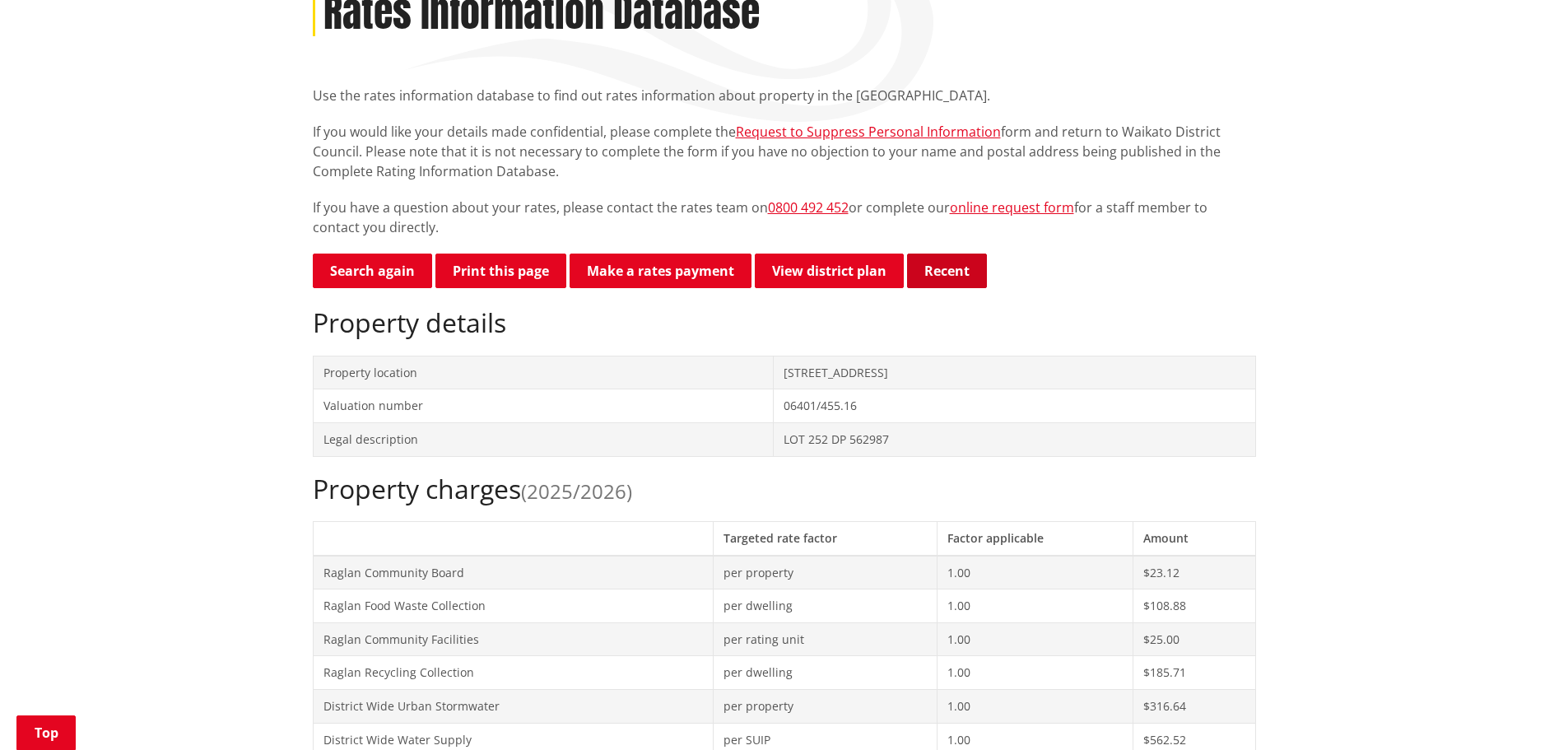
click at [938, 269] on button "Recent" at bounding box center [947, 270] width 80 height 35
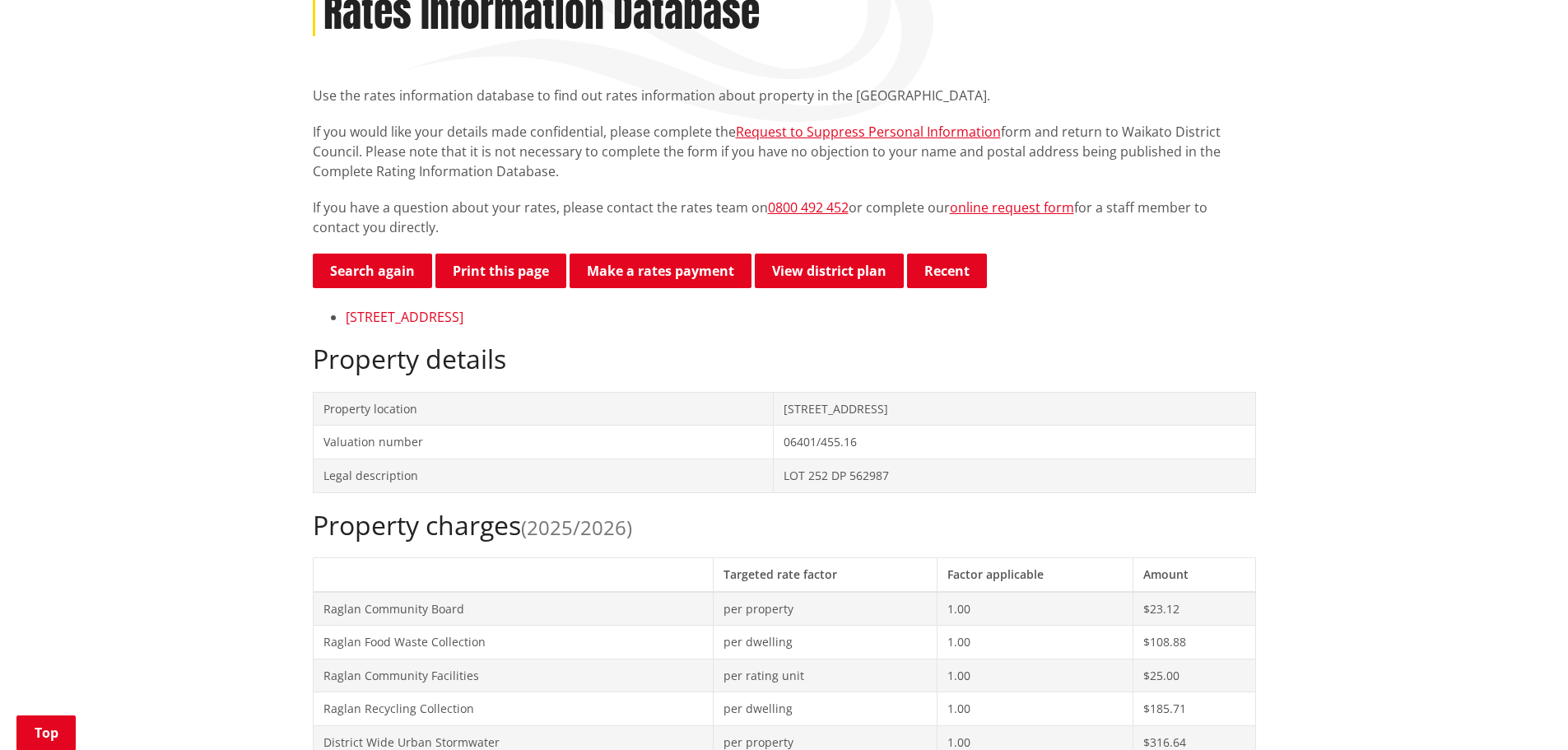
click at [386, 314] on link "107 Rangitahi Road RAGLAN" at bounding box center [404, 317] width 118 height 18
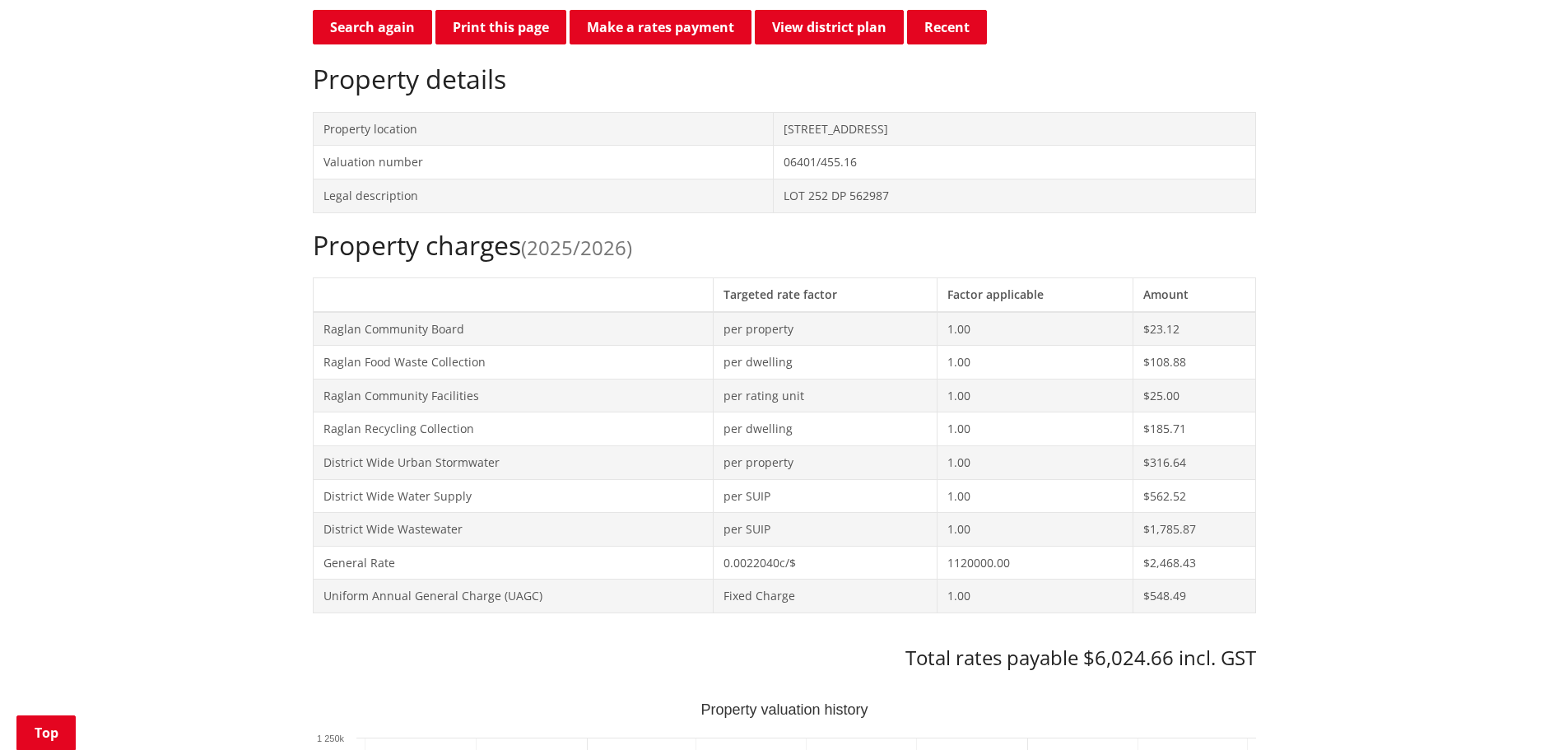
scroll to position [411, 0]
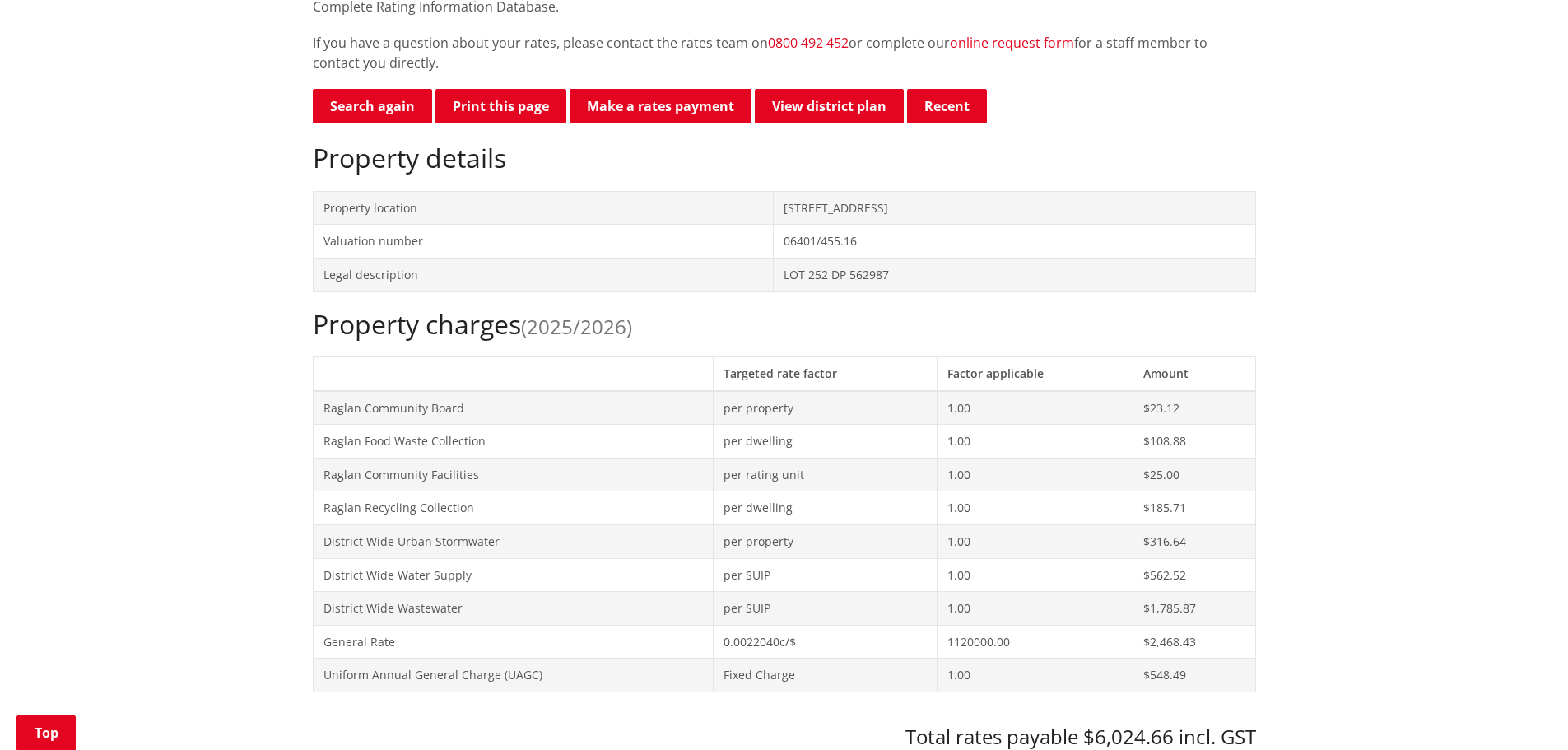
click at [378, 243] on td "Valuation number" at bounding box center [543, 242] width 460 height 34
click at [773, 239] on td "06401/455.16" at bounding box center [1014, 242] width 482 height 34
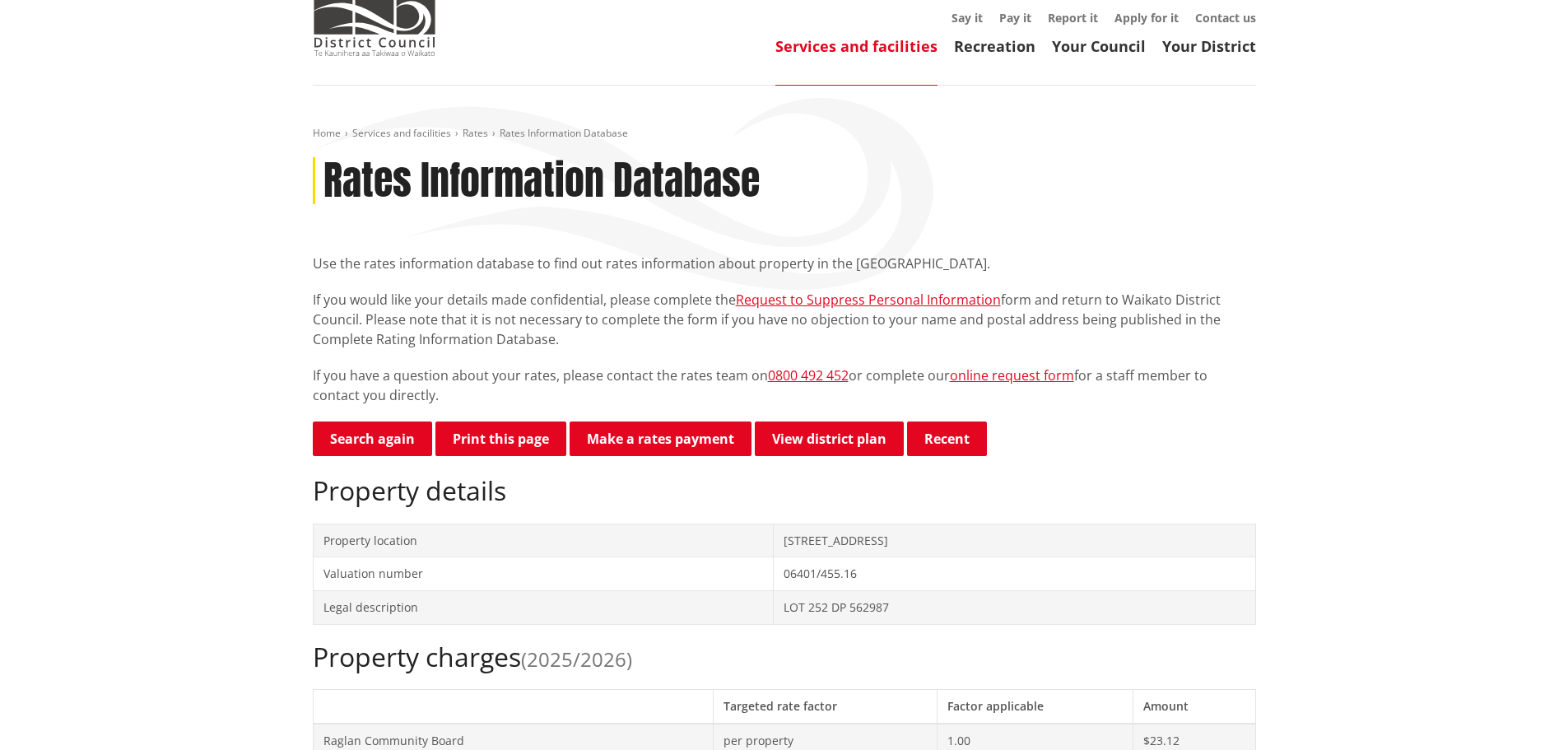
scroll to position [0, 0]
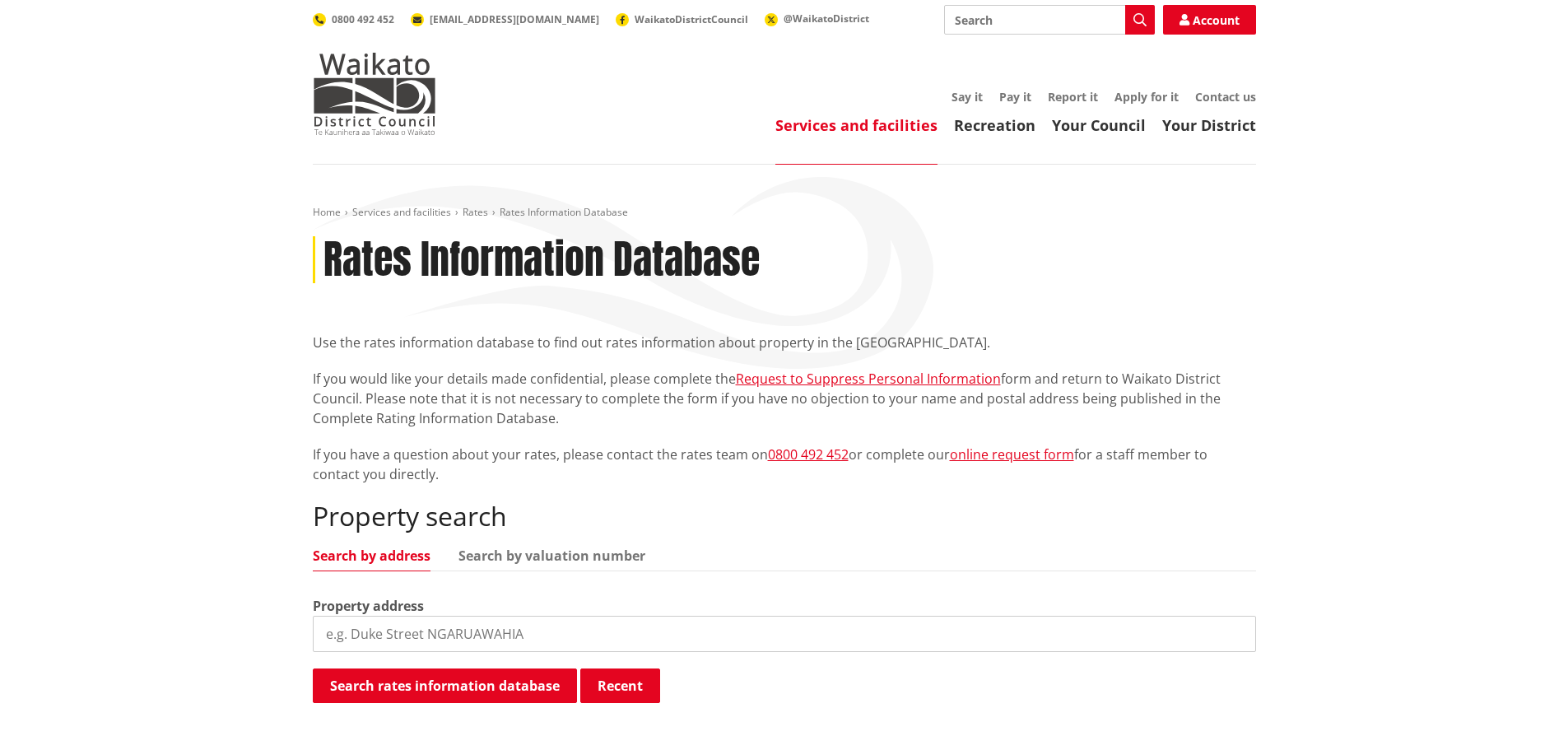
scroll to position [164, 0]
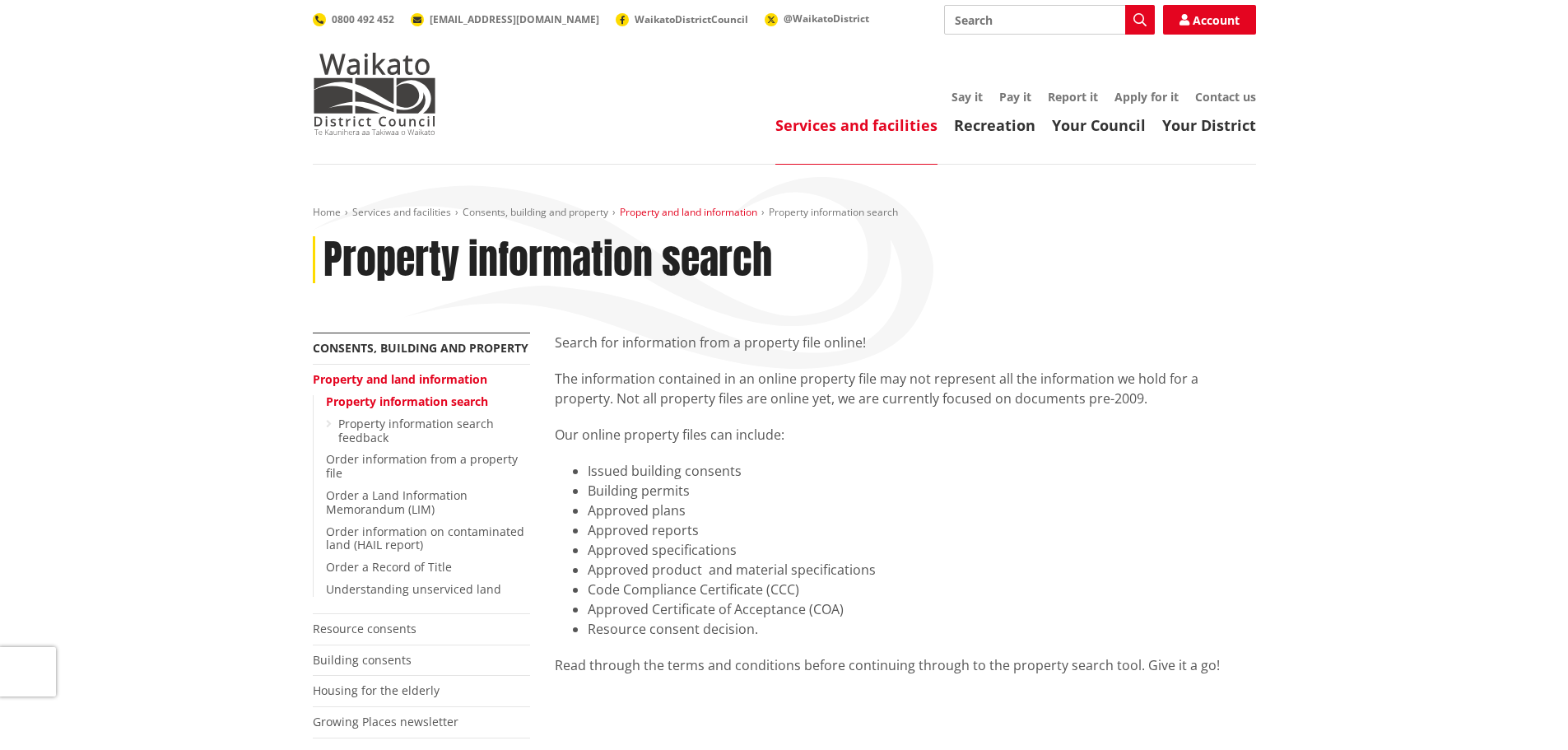
click at [680, 206] on link "Property and land information" at bounding box center [688, 212] width 138 height 14
click at [817, 210] on span "Property information search" at bounding box center [832, 212] width 129 height 14
click at [800, 218] on span "Property information search" at bounding box center [832, 212] width 129 height 14
click at [426, 398] on link "Property information search" at bounding box center [407, 402] width 163 height 16
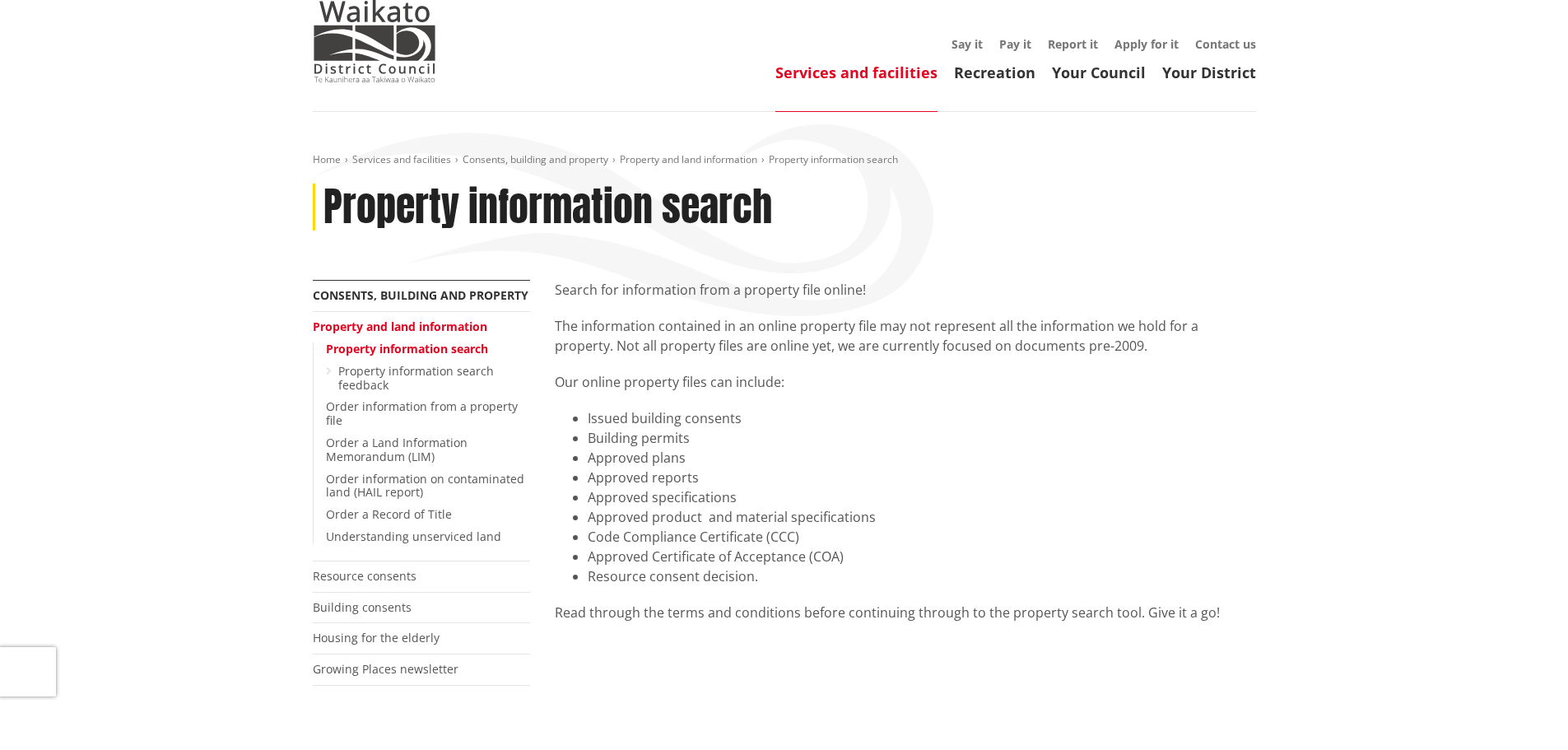
scroll to position [83, 0]
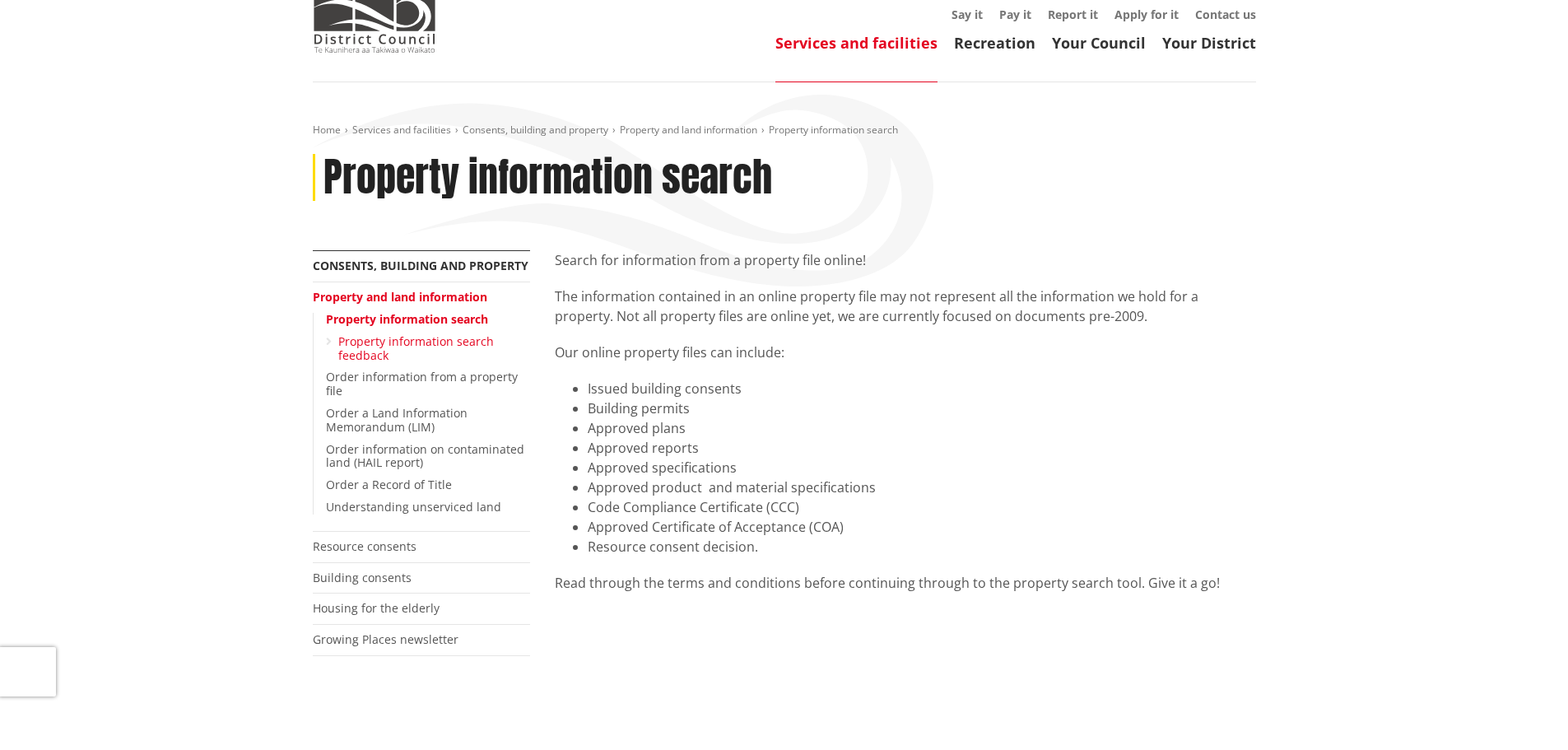
click at [370, 350] on link "Property information search feedback" at bounding box center [416, 347] width 155 height 29
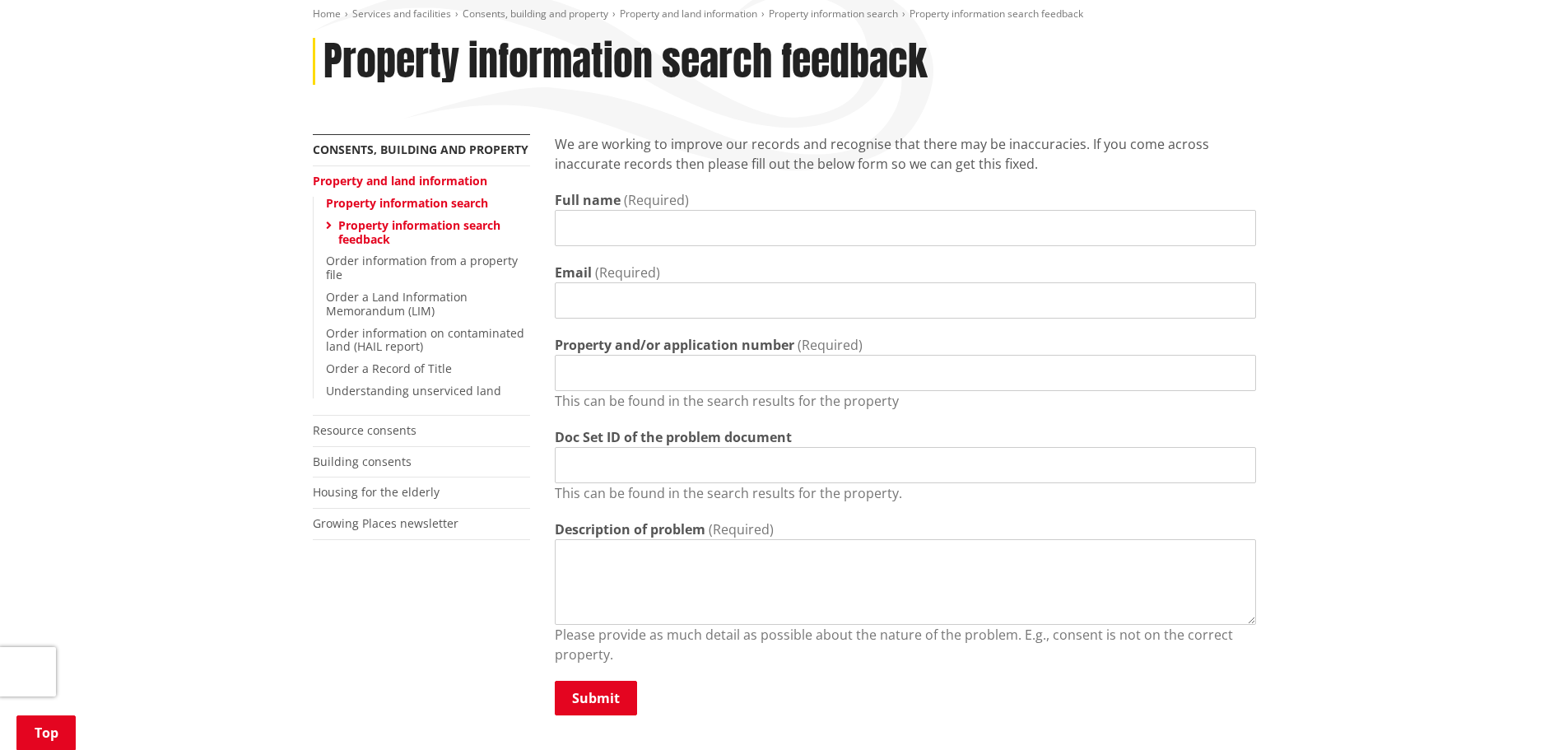
scroll to position [164, 0]
